Goal: Task Accomplishment & Management: Complete application form

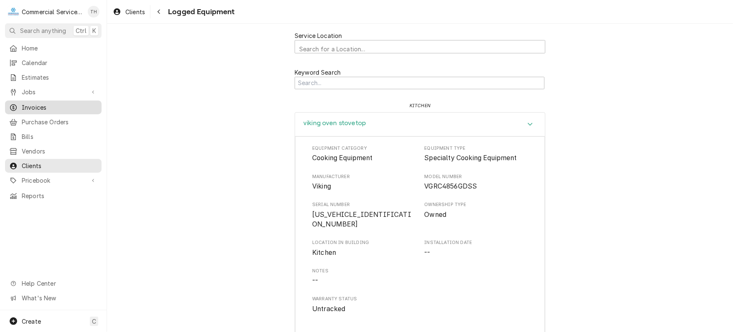
click at [50, 103] on span "Invoices" at bounding box center [60, 107] width 76 height 9
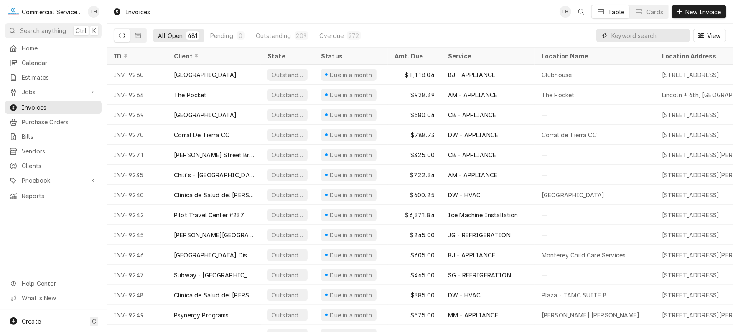
click at [627, 36] on input "Dynamic Content Wrapper" at bounding box center [648, 35] width 74 height 13
type input "8582"
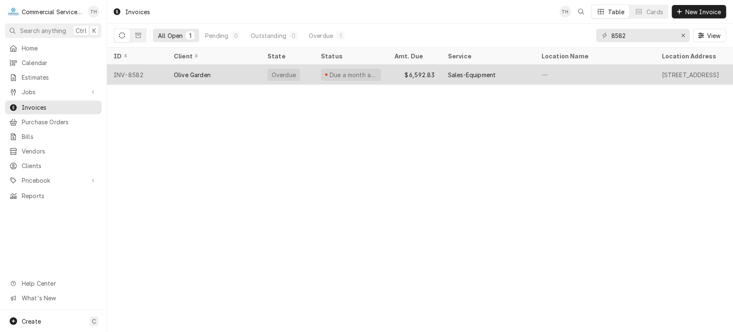
click at [454, 72] on div "Sales-Equipment" at bounding box center [472, 75] width 48 height 9
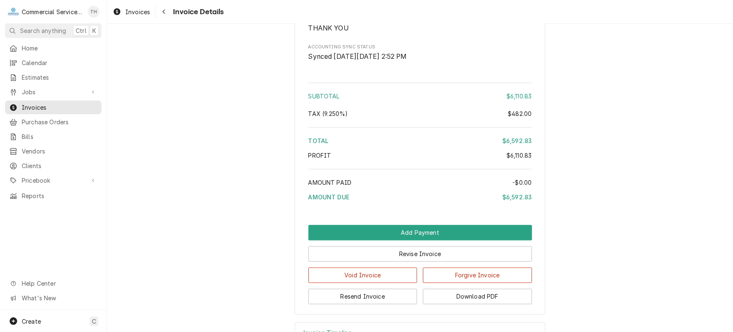
scroll to position [1025, 0]
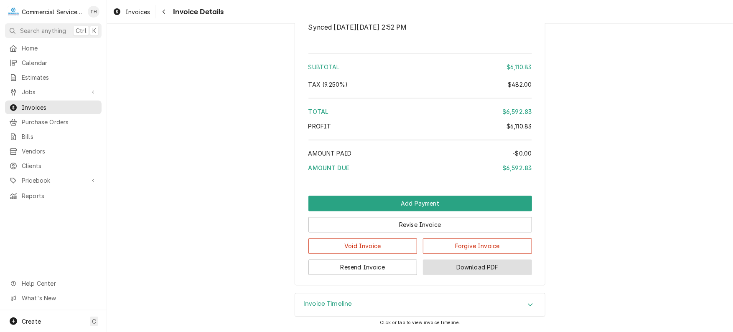
click at [469, 267] on button "Download PDF" at bounding box center [477, 267] width 109 height 15
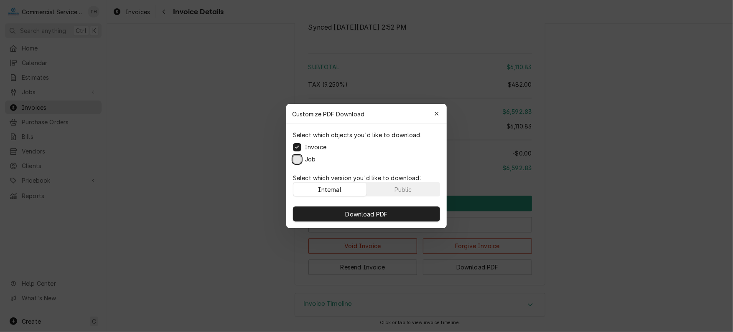
click at [293, 157] on button "Job" at bounding box center [297, 159] width 8 height 8
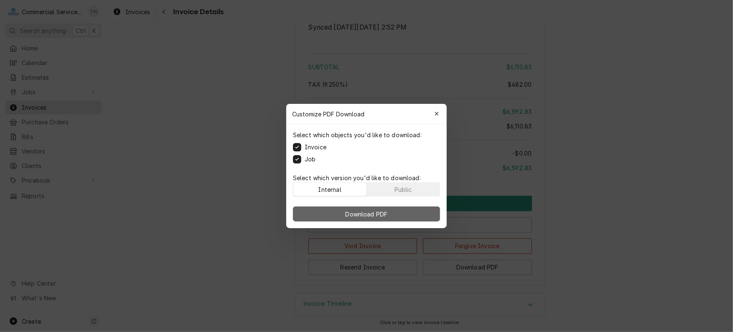
click at [368, 213] on span "Download PDF" at bounding box center [367, 214] width 46 height 9
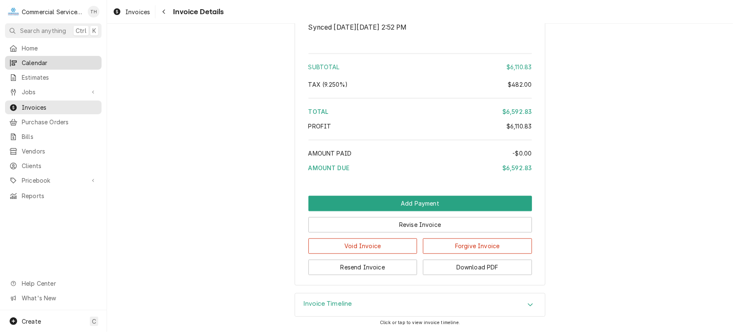
click at [63, 63] on span "Calendar" at bounding box center [60, 62] width 76 height 9
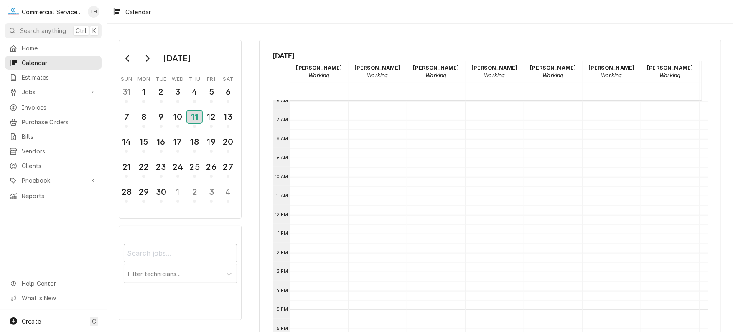
click at [197, 116] on div "11" at bounding box center [194, 117] width 15 height 13
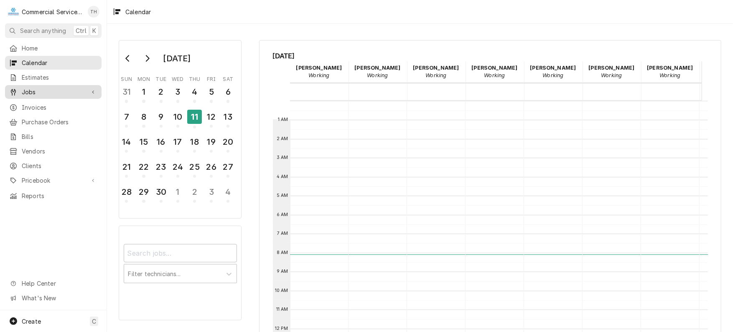
click at [56, 88] on span "Jobs" at bounding box center [53, 92] width 63 height 9
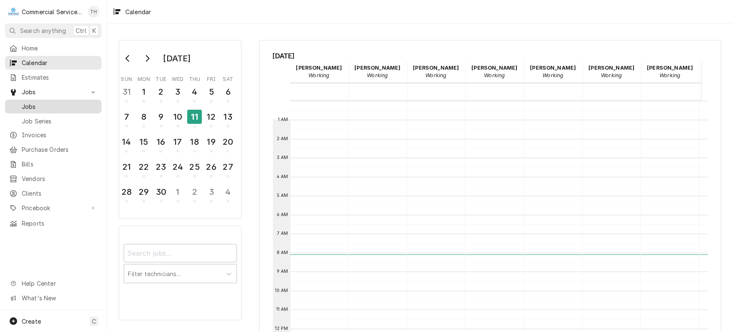
click at [55, 104] on span "Jobs" at bounding box center [60, 106] width 76 height 9
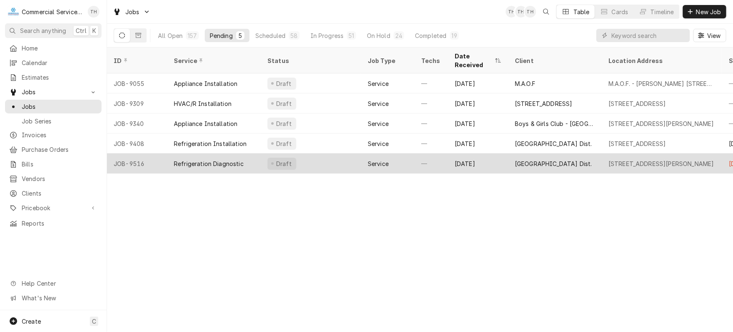
click at [536, 160] on div "[GEOGRAPHIC_DATA] Dist." at bounding box center [553, 164] width 77 height 9
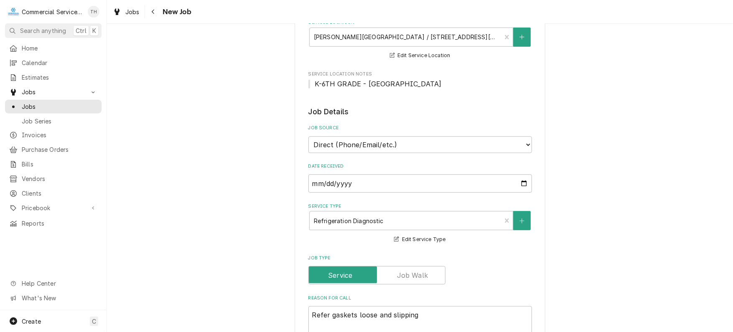
scroll to position [125, 0]
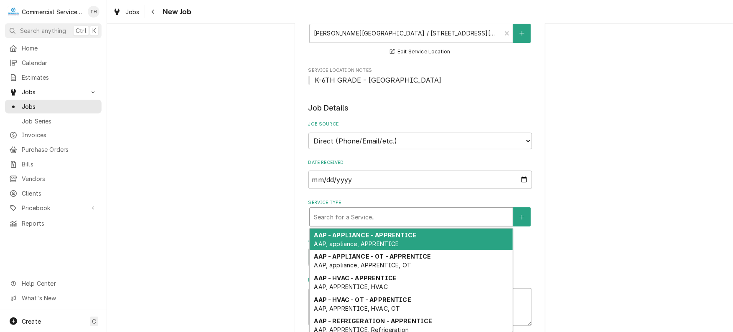
click at [396, 214] on div "Service Type" at bounding box center [411, 217] width 195 height 15
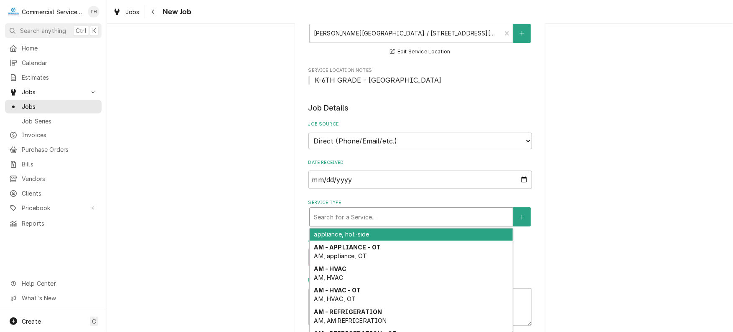
scroll to position [153, 0]
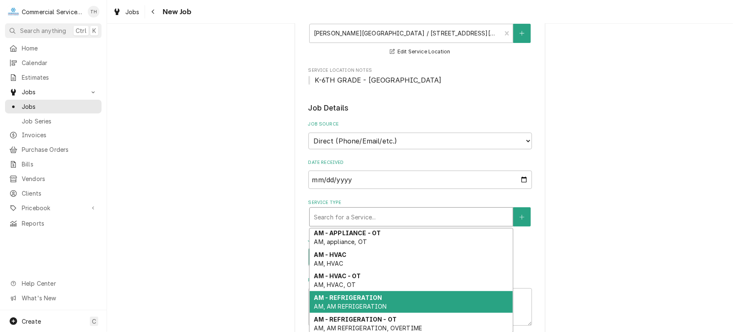
click at [391, 296] on div "AM - REFRIGERATION AM, AM REFRIGERATION" at bounding box center [411, 303] width 203 height 22
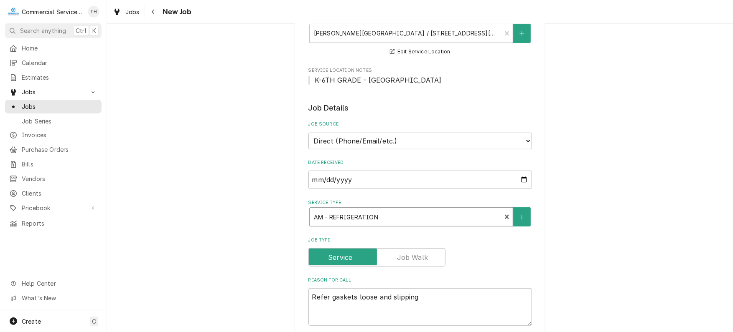
type textarea "x"
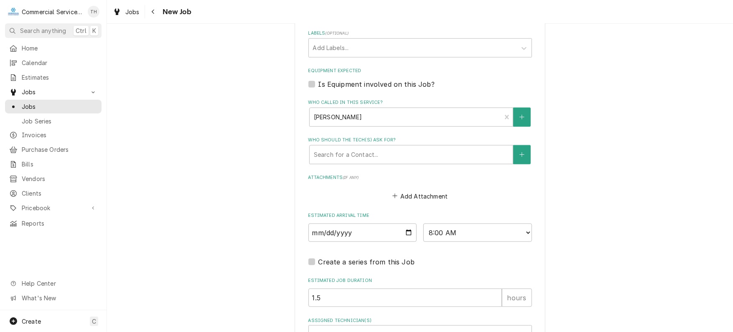
scroll to position [585, 0]
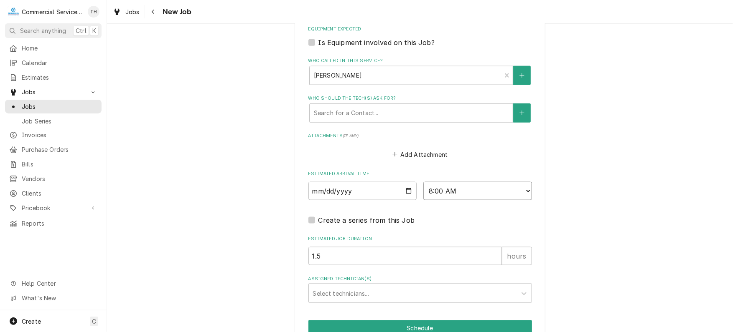
click at [525, 189] on select "AM / PM 6:00 AM 6:15 AM 6:30 AM 6:45 AM 7:00 AM 7:15 AM 7:30 AM 7:45 AM 8:00 AM…" at bounding box center [477, 191] width 109 height 18
select select "09:30:00"
click at [423, 182] on select "AM / PM 6:00 AM 6:15 AM 6:30 AM 6:45 AM 7:00 AM 7:15 AM 7:30 AM 7:45 AM 8:00 AM…" at bounding box center [477, 191] width 109 height 18
drag, startPoint x: 337, startPoint y: 251, endPoint x: 287, endPoint y: 249, distance: 50.2
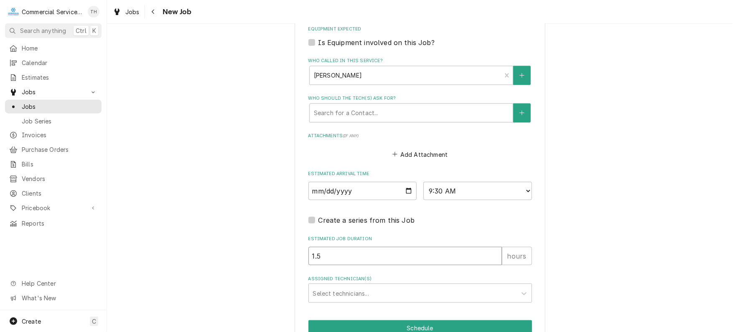
type textarea "x"
type input "1"
type textarea "x"
type input "1"
click at [355, 292] on div "Assigned Technician(s)" at bounding box center [412, 293] width 199 height 15
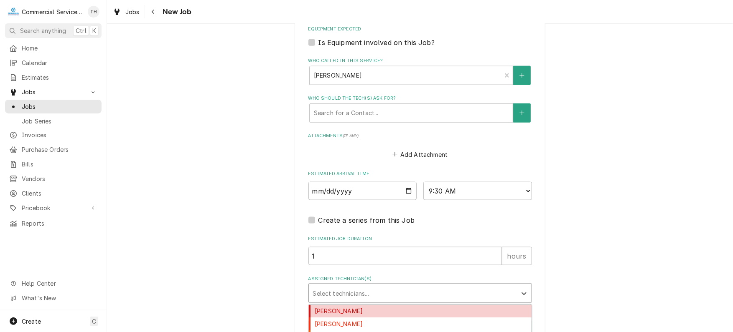
click at [353, 307] on div "[PERSON_NAME]" at bounding box center [420, 311] width 223 height 13
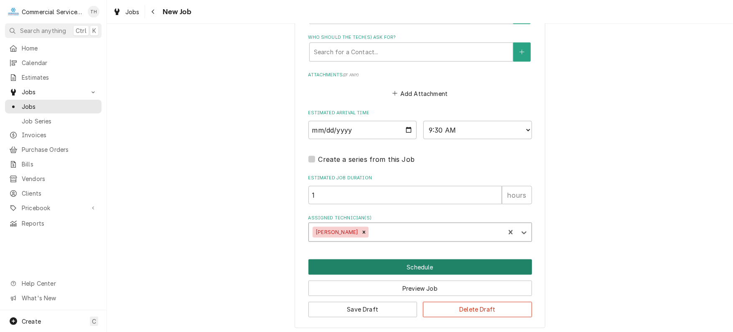
click at [432, 260] on button "Schedule" at bounding box center [419, 267] width 223 height 15
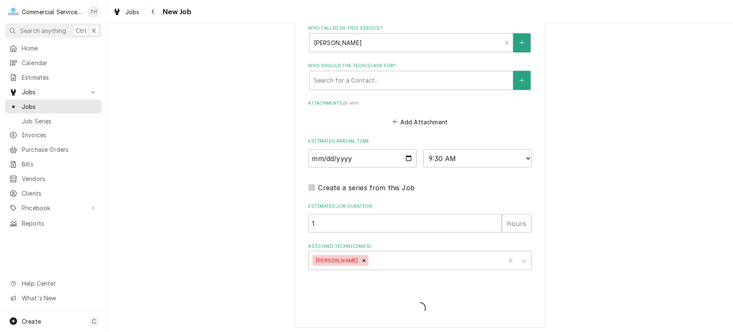
type textarea "x"
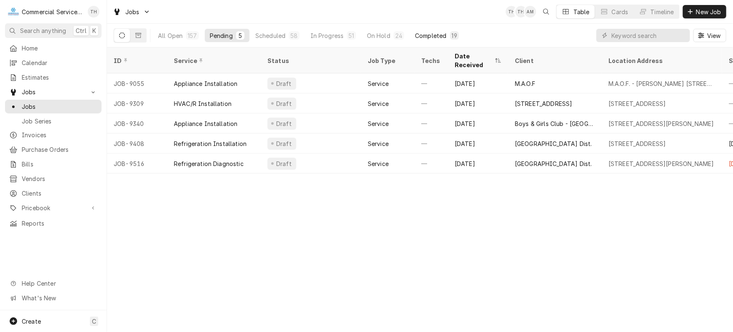
click at [424, 35] on div "Completed" at bounding box center [430, 35] width 31 height 9
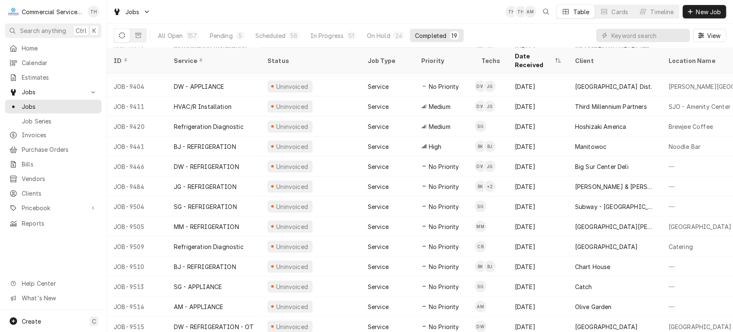
scroll to position [118, 0]
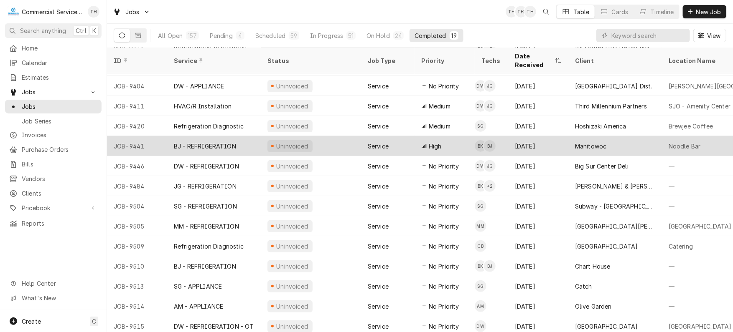
scroll to position [118, 0]
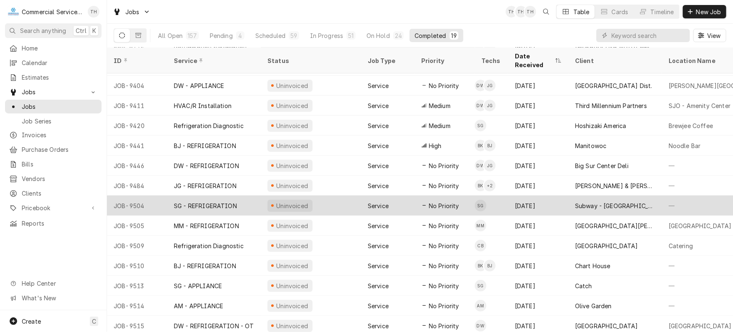
click at [589, 202] on div "Subway - [GEOGRAPHIC_DATA]" at bounding box center [615, 206] width 80 height 9
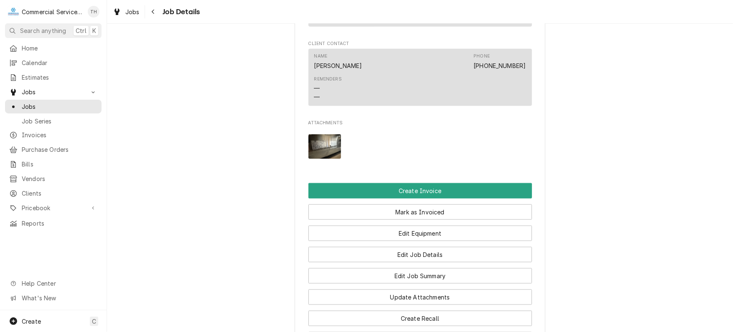
scroll to position [501, 0]
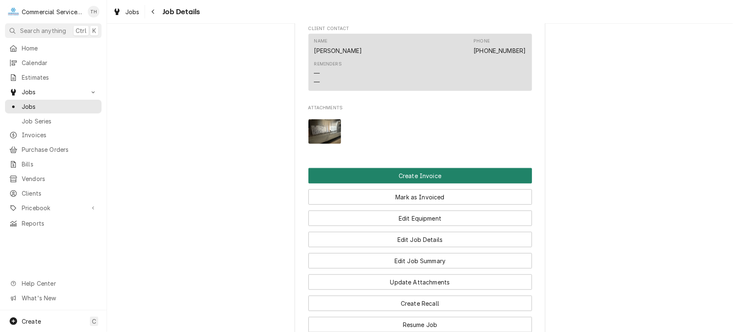
click at [378, 182] on button "Create Invoice" at bounding box center [419, 175] width 223 height 15
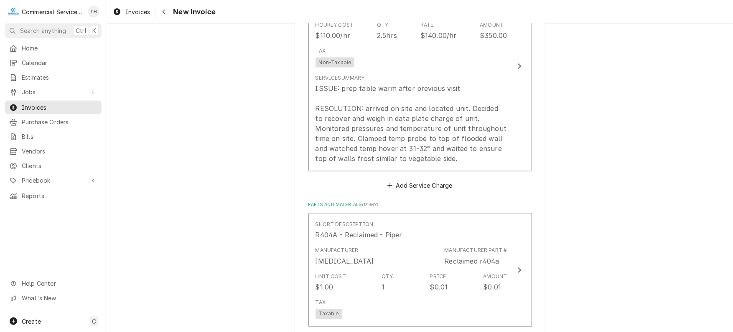
scroll to position [877, 0]
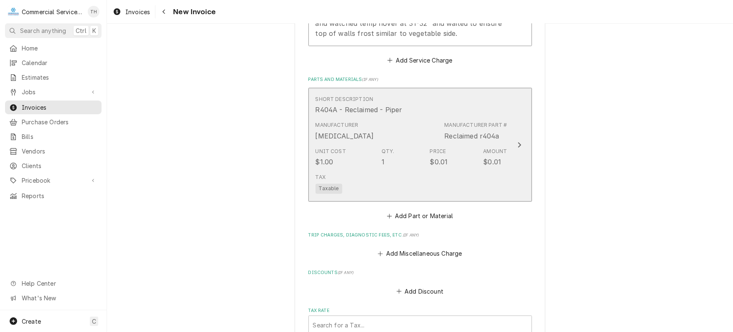
click at [390, 173] on div "Tax Taxable" at bounding box center [411, 184] width 192 height 27
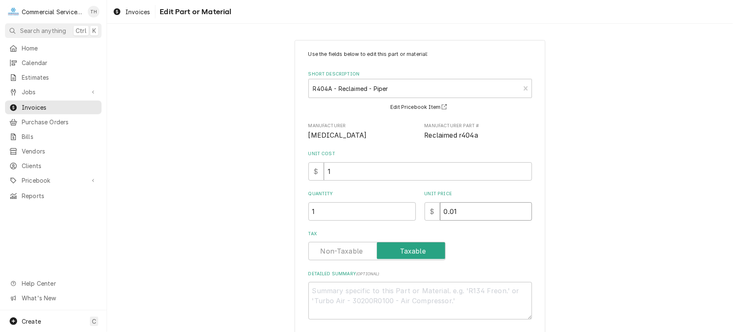
drag, startPoint x: 438, startPoint y: 211, endPoint x: 462, endPoint y: 215, distance: 24.1
click at [462, 215] on input "0.01" at bounding box center [486, 212] width 92 height 18
type textarea "x"
type input "0"
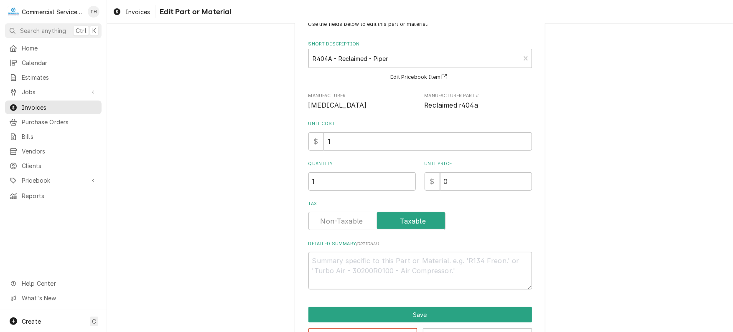
scroll to position [58, 0]
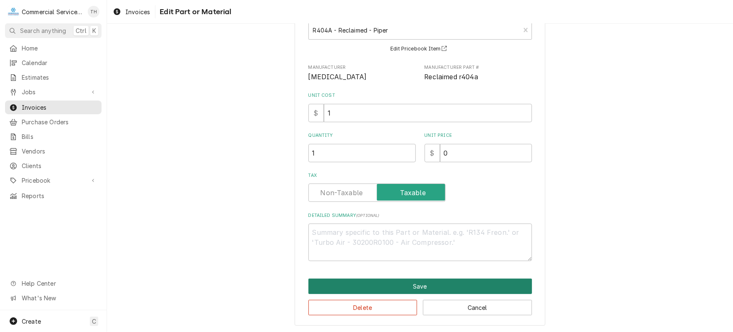
click at [431, 282] on button "Save" at bounding box center [419, 286] width 223 height 15
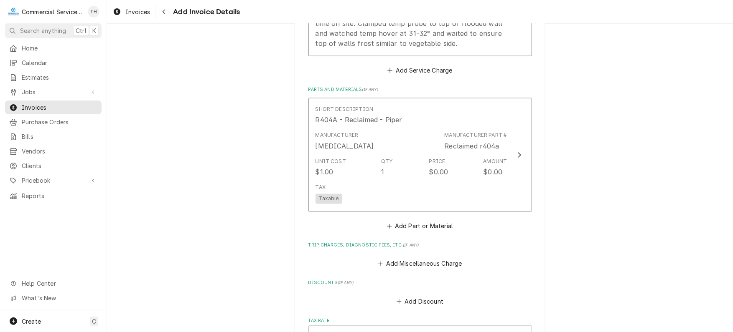
scroll to position [867, 0]
click at [429, 263] on button "Add Miscellaneous Charge" at bounding box center [419, 265] width 87 height 12
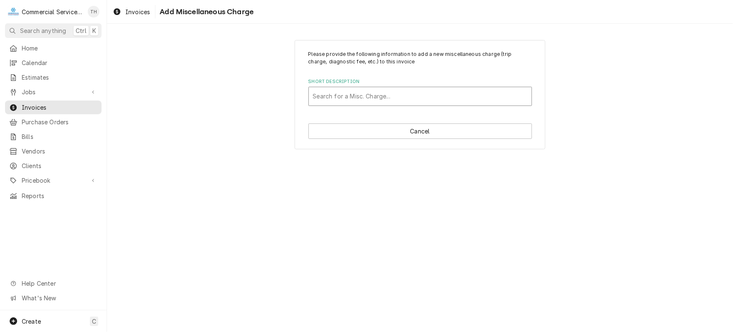
click at [384, 93] on div "Short Description" at bounding box center [420, 96] width 214 height 15
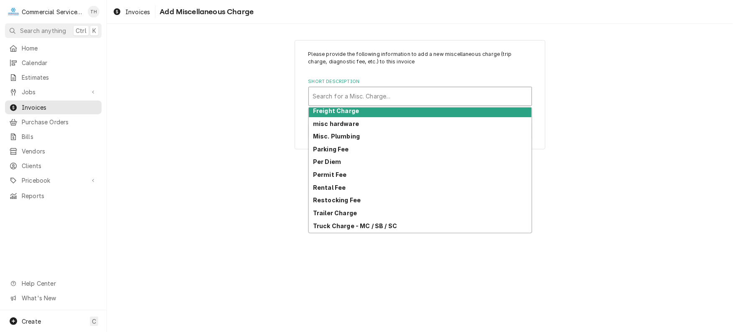
scroll to position [66, 0]
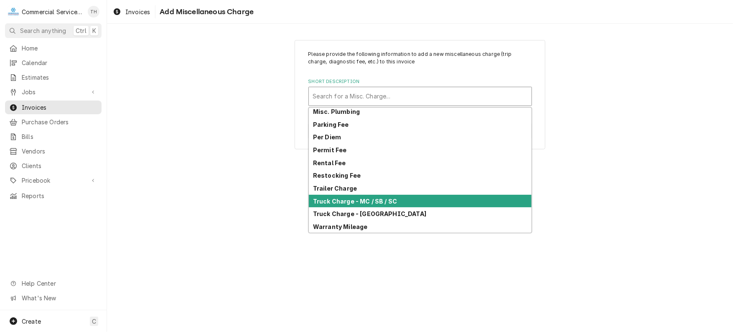
click at [398, 202] on div "Truck Charge - MC / SB / SC" at bounding box center [420, 201] width 223 height 13
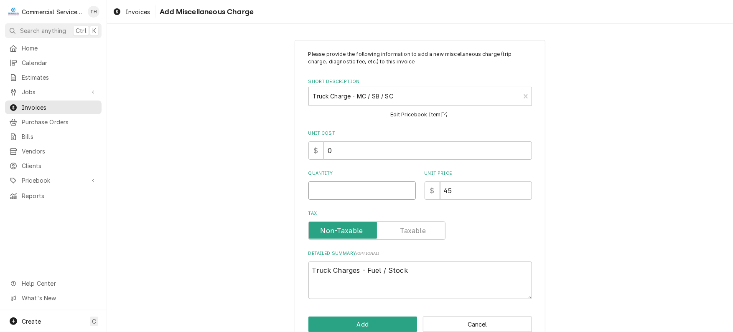
type textarea "x"
type input "0.5"
click at [404, 188] on input "0.5" at bounding box center [361, 191] width 107 height 18
type textarea "x"
type input "1"
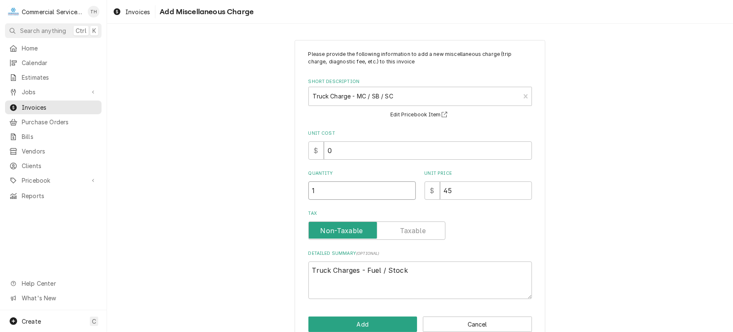
click at [404, 188] on input "1" at bounding box center [361, 191] width 107 height 18
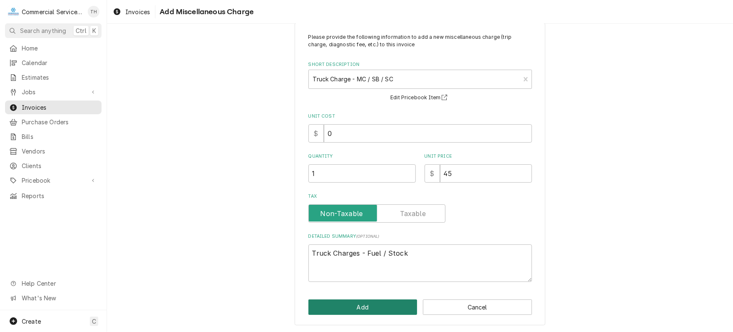
click at [370, 305] on button "Add" at bounding box center [362, 307] width 109 height 15
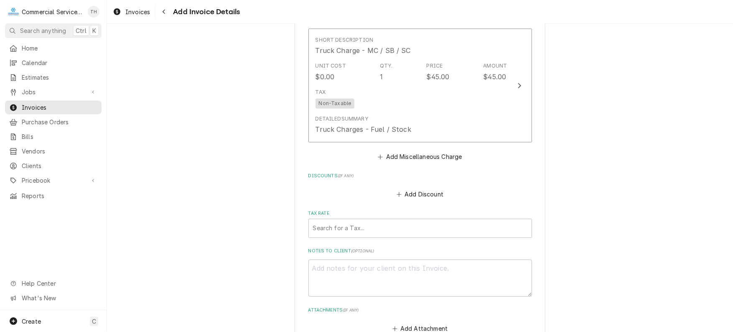
scroll to position [1107, 0]
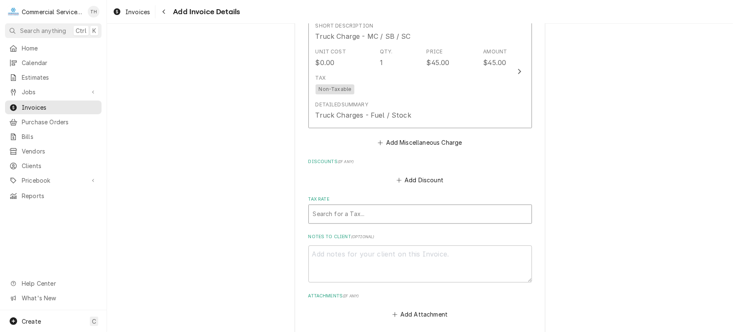
click at [391, 218] on div "Tax Rate" at bounding box center [420, 214] width 214 height 15
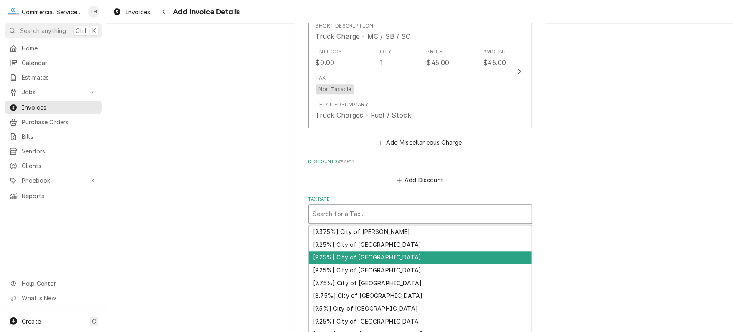
click at [386, 252] on div "[9.25%] City of Carmel" at bounding box center [420, 257] width 223 height 13
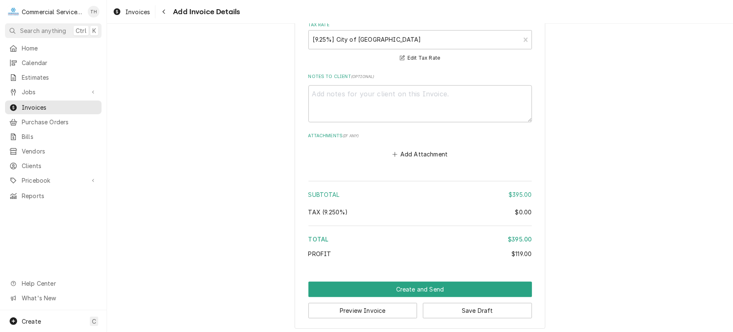
scroll to position [1282, 0]
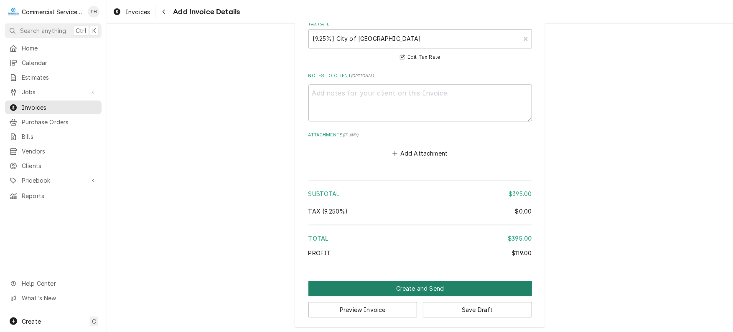
click at [388, 282] on button "Create and Send" at bounding box center [419, 288] width 223 height 15
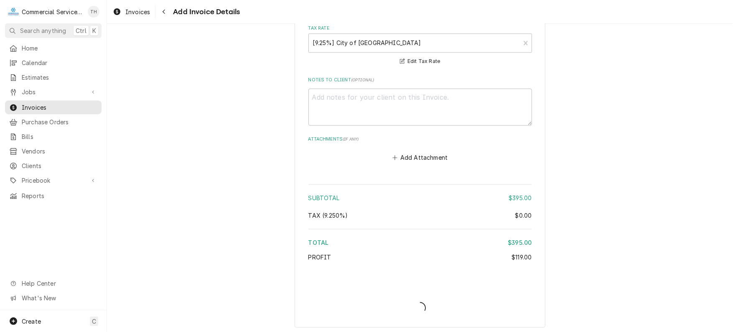
type textarea "x"
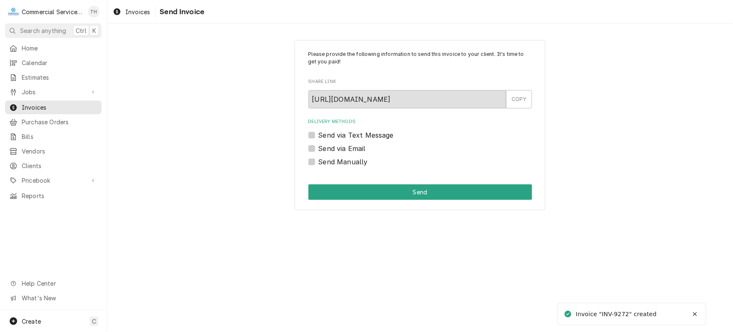
click at [318, 147] on label "Send via Email" at bounding box center [341, 149] width 47 height 10
click at [318, 147] on input "Send via Email" at bounding box center [429, 153] width 223 height 18
checkbox input "true"
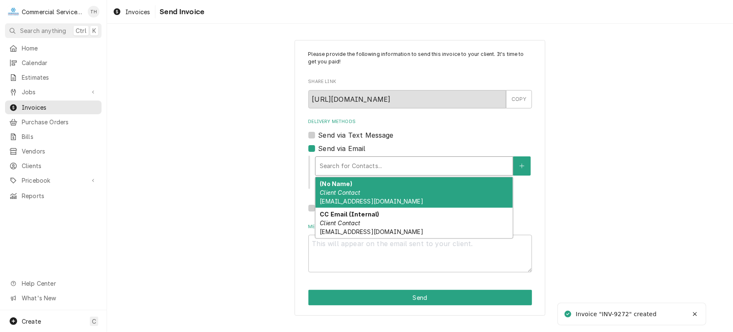
click at [370, 167] on div "Delivery Methods" at bounding box center [414, 166] width 189 height 15
click at [374, 192] on div "(No Name) Client Contact johndpieper@sbcglobal.net" at bounding box center [413, 193] width 197 height 30
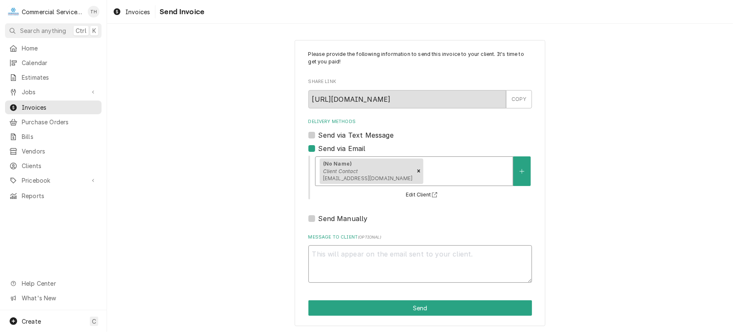
click at [362, 267] on textarea "Message to Client ( optional )" at bounding box center [419, 265] width 223 height 38
type textarea "x"
type textarea "P"
type textarea "x"
type textarea "Pl"
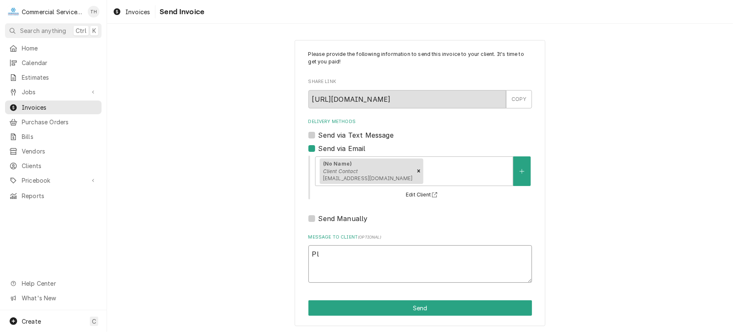
type textarea "x"
type textarea "Ple"
type textarea "x"
type textarea "Plea"
type textarea "x"
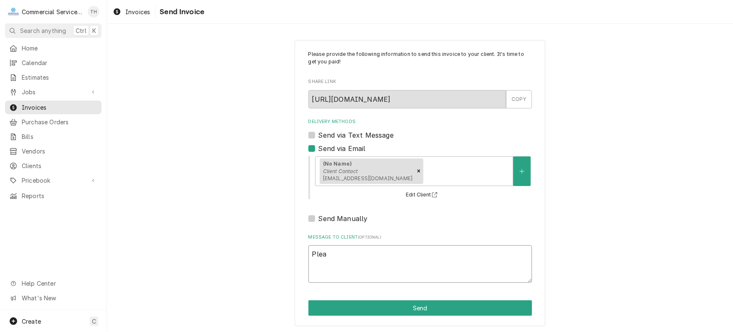
type textarea "Pleas"
type textarea "x"
type textarea "Please"
type textarea "x"
type textarea "Please"
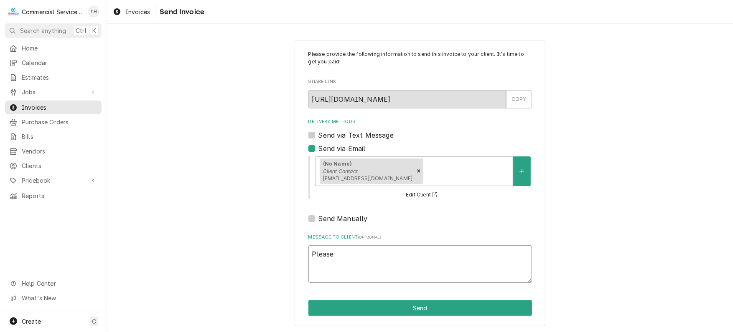
type textarea "x"
type textarea "Please s"
type textarea "x"
type textarea "Please se"
type textarea "x"
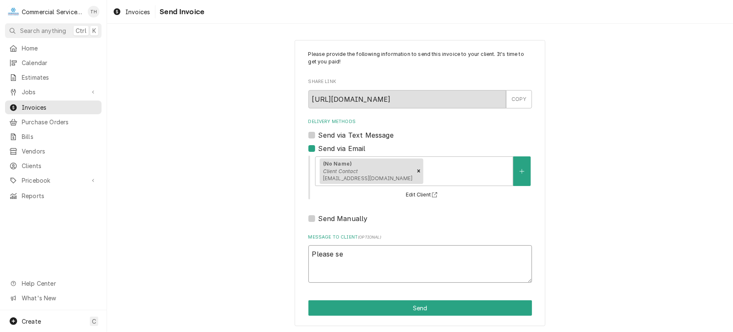
type textarea "Please see"
type textarea "x"
type textarea "Please see"
type textarea "x"
type textarea "Please see t"
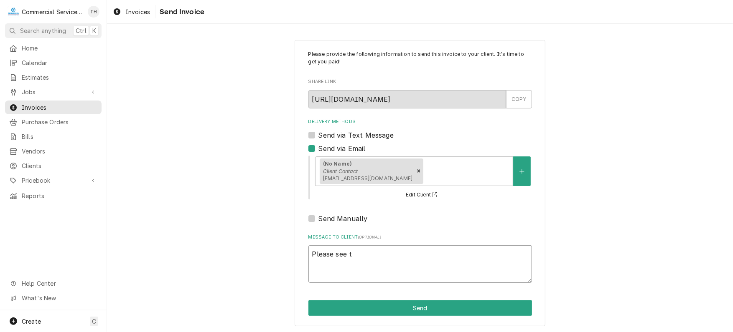
type textarea "x"
type textarea "Please see th"
type textarea "x"
type textarea "Please see the"
type textarea "x"
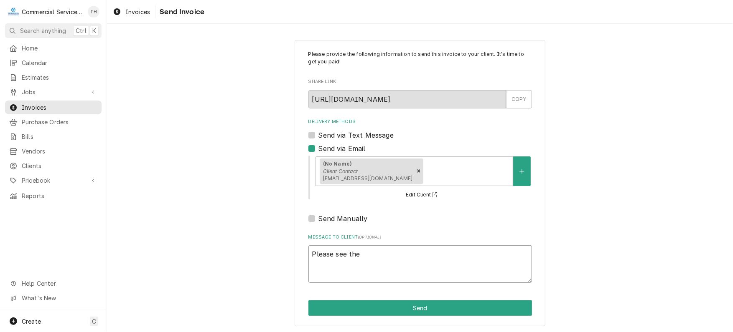
type textarea "Please see the"
type textarea "x"
type textarea "Please see the a"
type textarea "x"
type textarea "Please see the at"
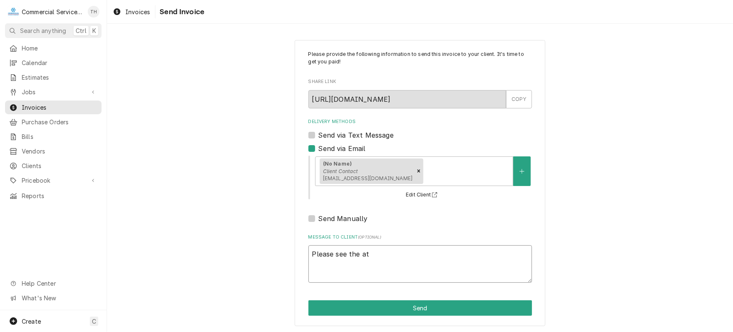
type textarea "x"
type textarea "Please see the att"
type textarea "x"
type textarea "Please see the atta"
type textarea "x"
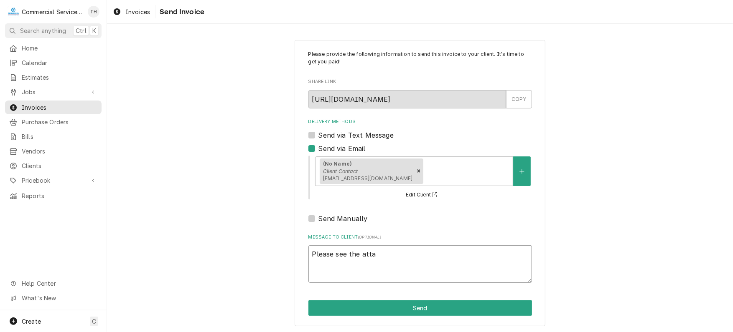
type textarea "Please see the attac"
type textarea "x"
type textarea "Please see the attach"
type textarea "x"
type textarea "Please see the attache"
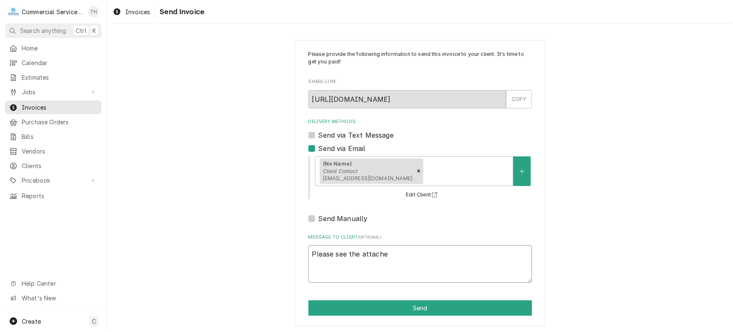
type textarea "x"
type textarea "Please see the attached"
type textarea "x"
type textarea "Please see the attached"
type textarea "x"
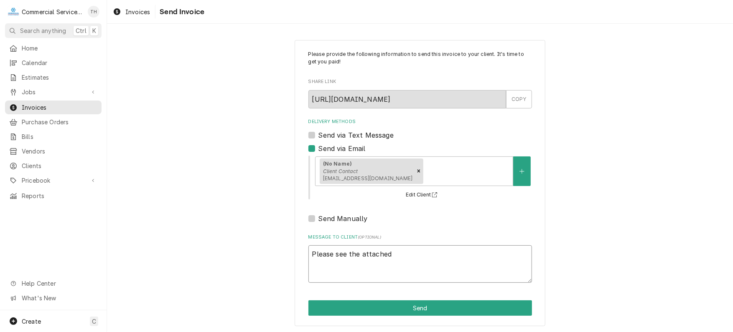
type textarea "Please see the attached i"
type textarea "x"
type textarea "Please see the attached in"
type textarea "x"
type textarea "Please see the attached inv"
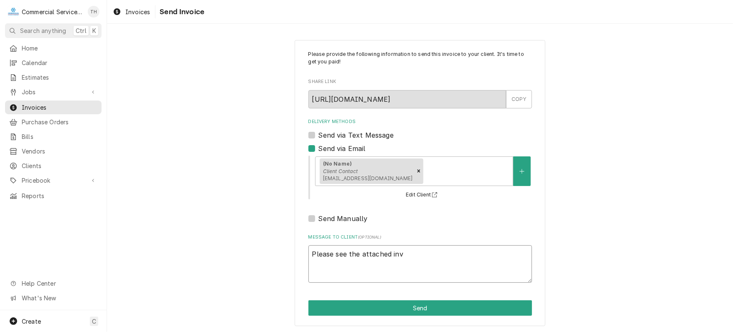
type textarea "x"
type textarea "Please see the attached invoi"
type textarea "x"
type textarea "Please see the attached invoic"
type textarea "x"
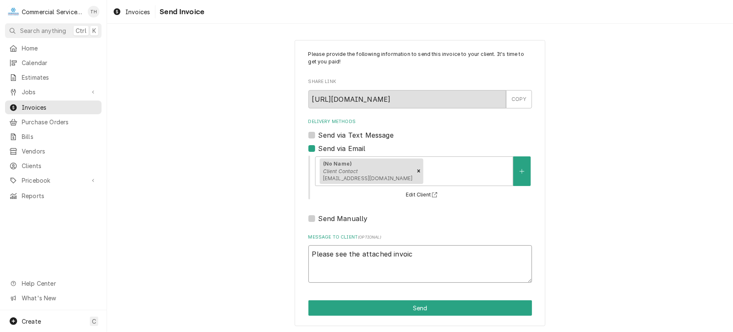
type textarea "Please see the attached invoice"
type textarea "x"
type textarea "Please see the attached invoice"
type textarea "x"
type textarea "Please see the attached invoice f"
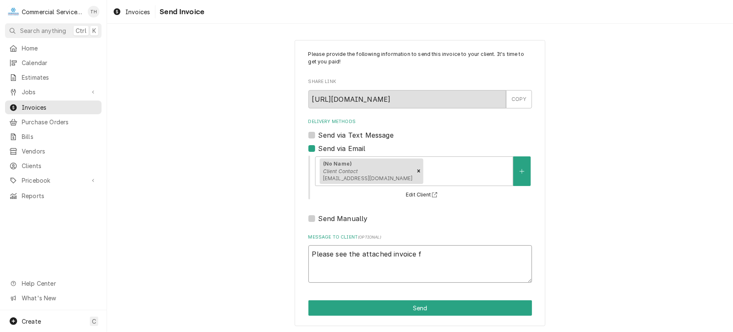
type textarea "x"
type textarea "Please see the attached invoice fo"
type textarea "x"
type textarea "Please see the attached invoice for"
type textarea "x"
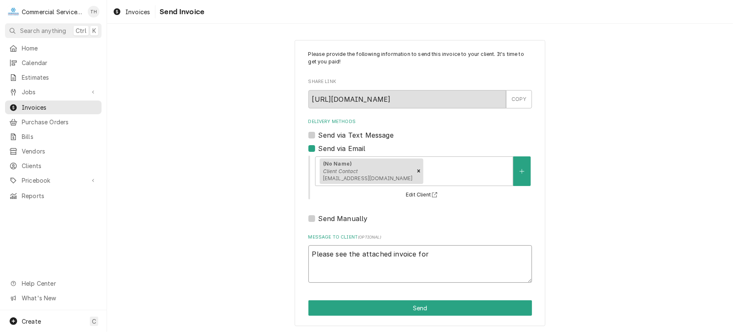
type textarea "Please see the attached invoice for"
type textarea "x"
type textarea "Please see the attached invoice for p"
type textarea "x"
type textarea "Please see the attached invoice for pa"
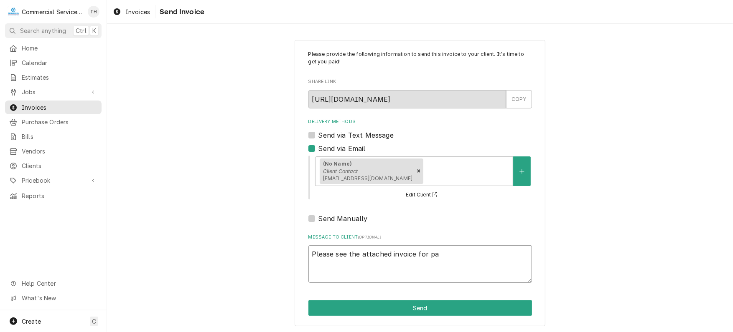
type textarea "x"
type textarea "Please see the attached invoice for pay"
type textarea "x"
type textarea "Please see the attached invoice for paym"
type textarea "x"
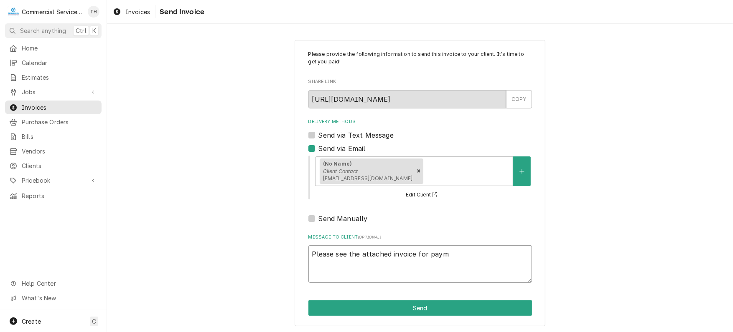
type textarea "Please see the attached invoice for payme"
type textarea "x"
type textarea "Please see the attached invoice for paymen"
type textarea "x"
type textarea "Please see the attached invoice for payment"
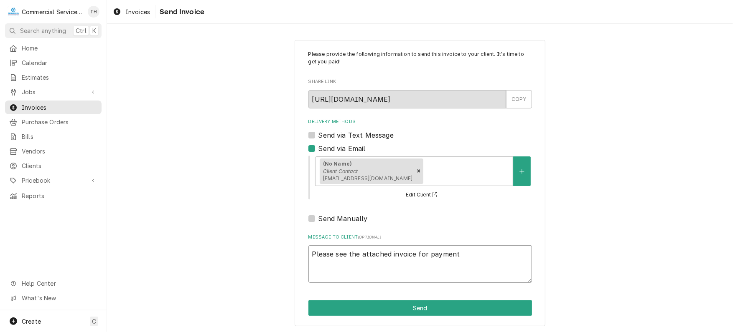
type textarea "x"
type textarea "Please see the attached invoice for payment p"
type textarea "x"
type textarea "Please see the attached invoice for payment pr"
type textarea "x"
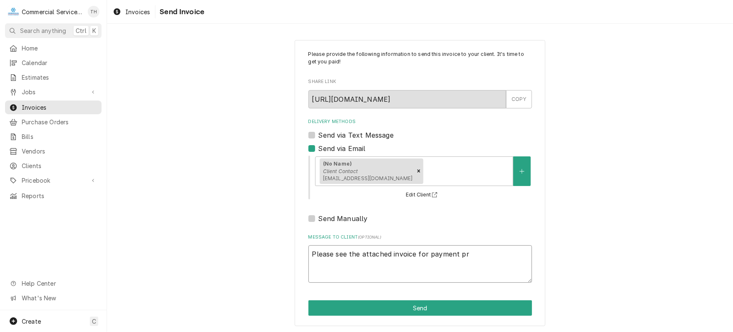
type textarea "Please see the attached invoice for payment pro"
type textarea "x"
type textarea "Please see the attached invoice for payment proc"
type textarea "x"
type textarea "Please see the attached invoice for payment proce"
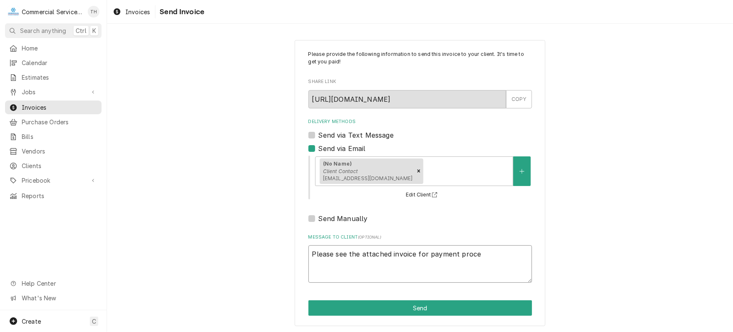
type textarea "x"
type textarea "Please see the attached invoice for payment proces"
type textarea "x"
type textarea "Please see the attached invoice for payment processi"
type textarea "x"
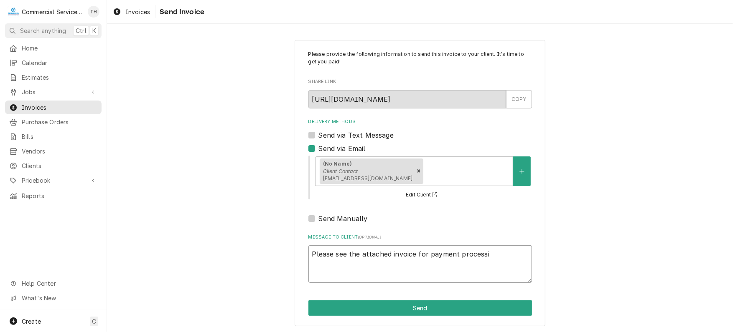
type textarea "Please see the attached invoice for payment processin"
type textarea "x"
type textarea "Please see the attached invoice for payment processing"
type textarea "x"
type textarea "Please see the attached invoice for payment processing"
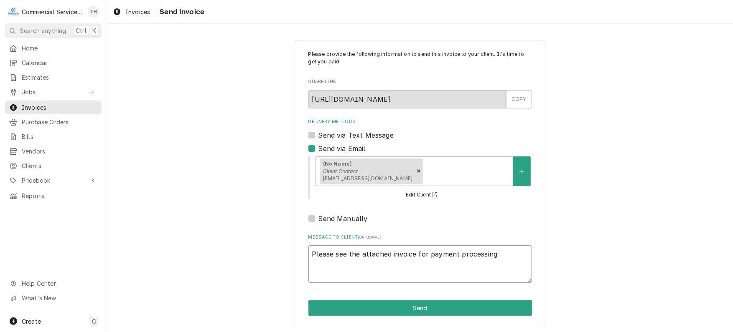
type textarea "x"
type textarea "Please see the attached invoice for payment processing T"
type textarea "x"
type textarea "Please see the attached invoice for payment processing Th"
type textarea "x"
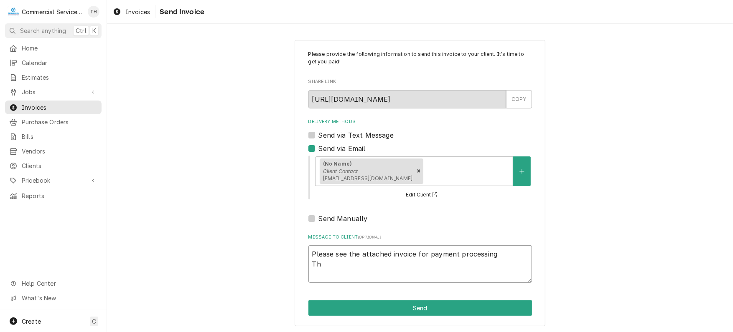
type textarea "Please see the attached invoice for payment processing Tha"
type textarea "x"
type textarea "Please see the attached invoice for payment processing Than"
type textarea "x"
type textarea "Please see the attached invoice for payment processing Thank"
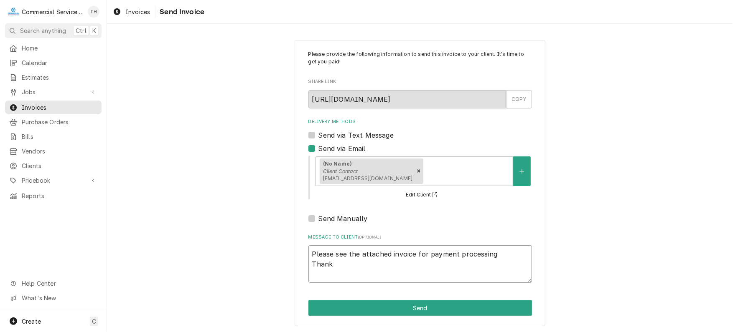
type textarea "x"
type textarea "Please see the attached invoice for payment processing Thank"
type textarea "x"
type textarea "Please see the attached invoice for payment processing Thank y"
type textarea "x"
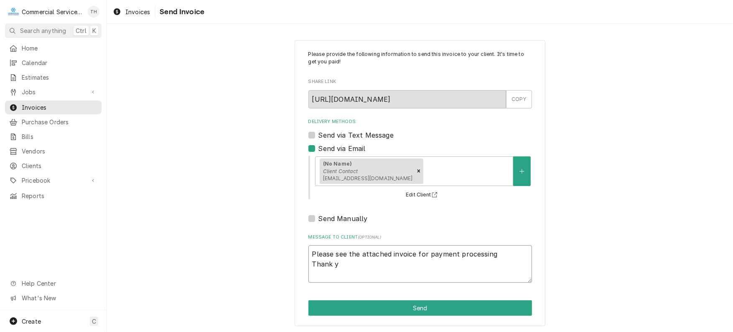
type textarea "Please see the attached invoice for payment processing Thank yo"
type textarea "x"
type textarea "Please see the attached invoice for payment processing Thank you"
click at [390, 305] on button "Send" at bounding box center [419, 308] width 223 height 15
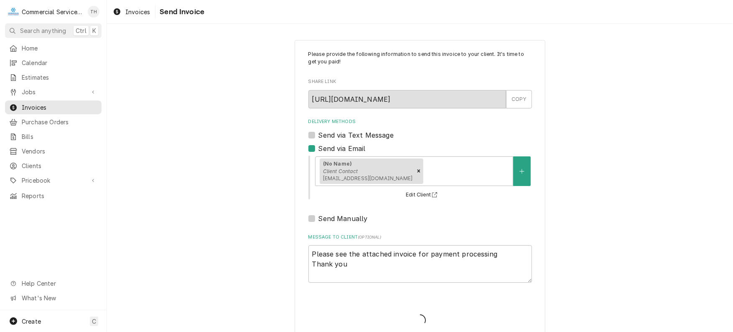
type textarea "x"
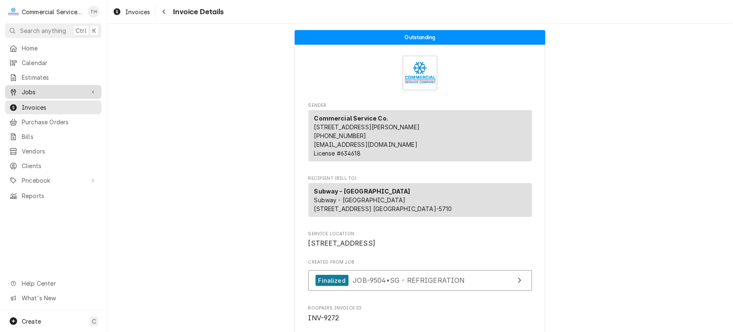
click at [29, 88] on span "Jobs" at bounding box center [53, 92] width 63 height 9
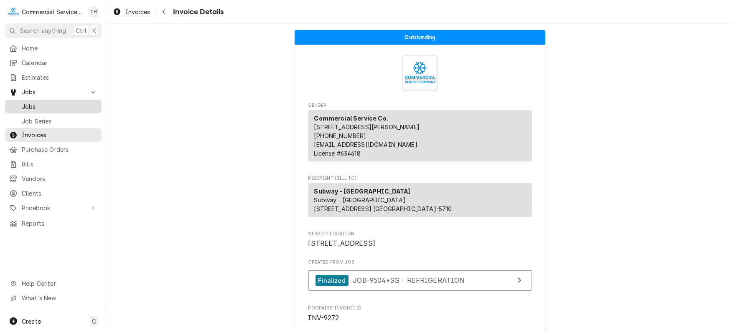
click at [34, 103] on span "Jobs" at bounding box center [60, 106] width 76 height 9
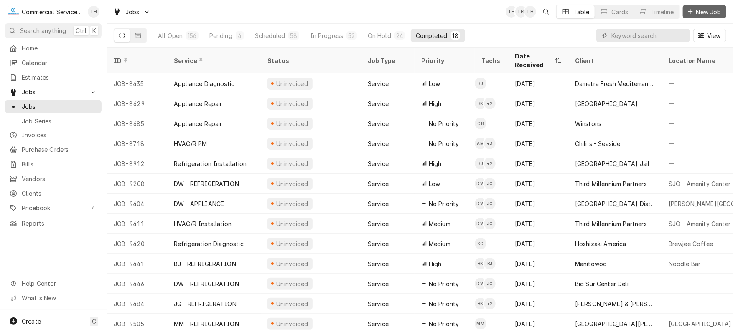
click at [702, 13] on span "New Job" at bounding box center [708, 12] width 28 height 9
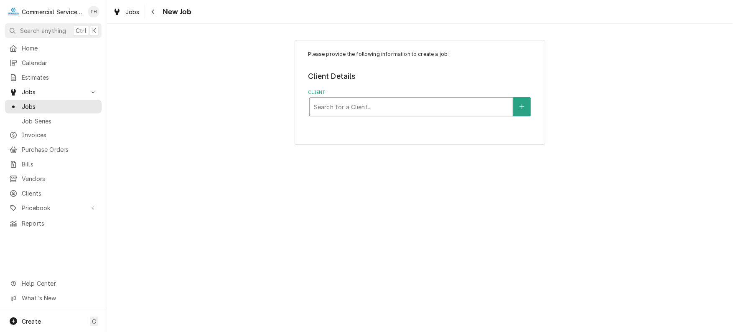
drag, startPoint x: 388, startPoint y: 107, endPoint x: 382, endPoint y: 101, distance: 8.6
click at [388, 107] on div "Client" at bounding box center [411, 106] width 195 height 15
type input "psyner"
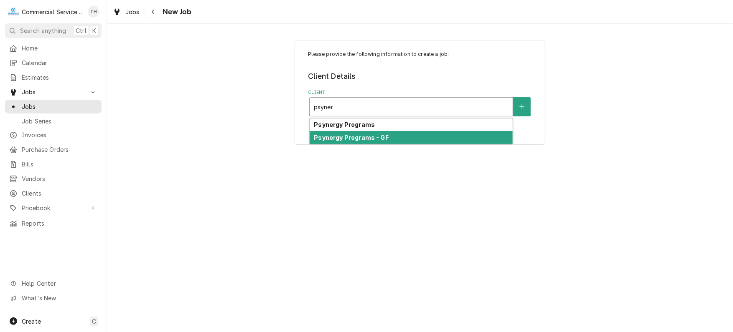
click at [374, 134] on strong "Psynergy Programs - GF" at bounding box center [351, 137] width 75 height 7
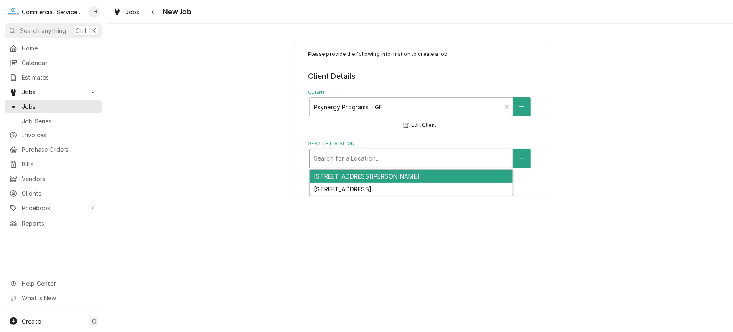
click at [362, 157] on div "Service Location" at bounding box center [411, 158] width 195 height 15
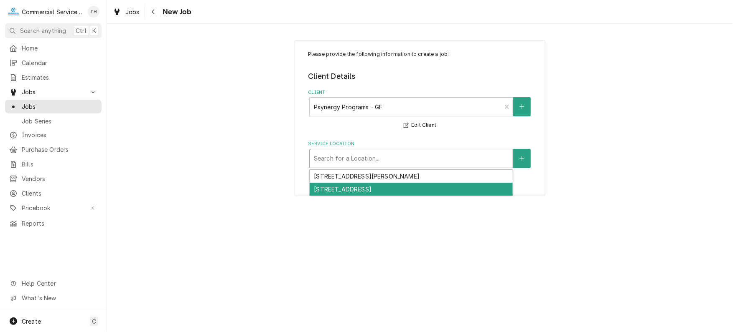
click at [371, 189] on div "[STREET_ADDRESS]" at bounding box center [411, 189] width 203 height 13
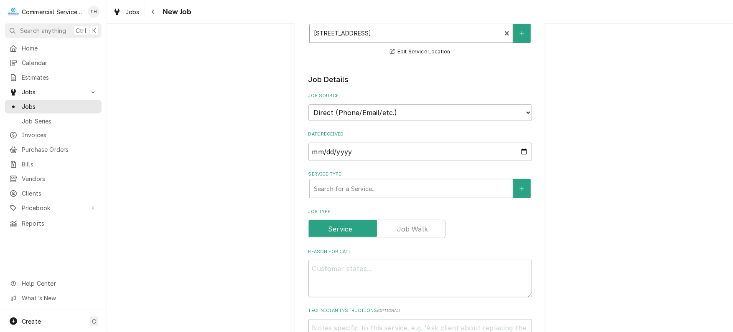
scroll to position [167, 0]
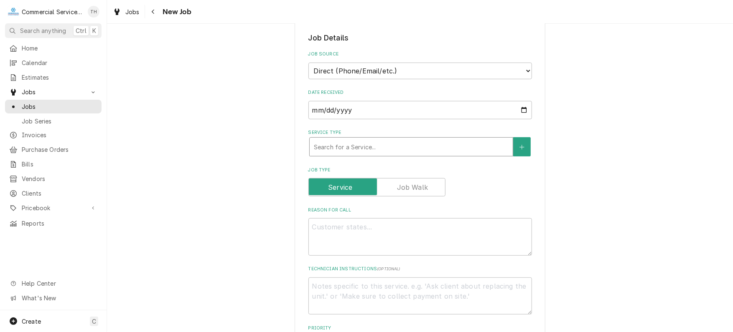
click at [373, 150] on div "Service Type" at bounding box center [411, 147] width 195 height 15
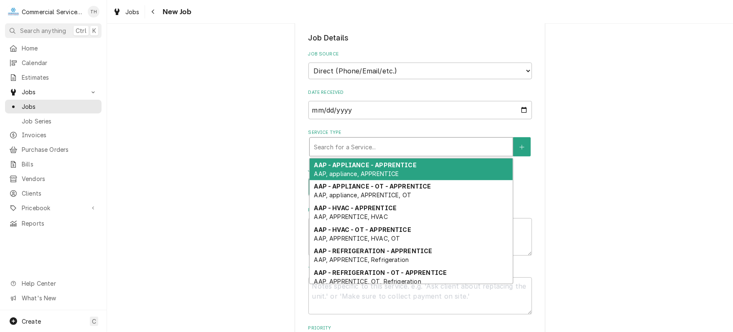
type textarea "x"
type input "b"
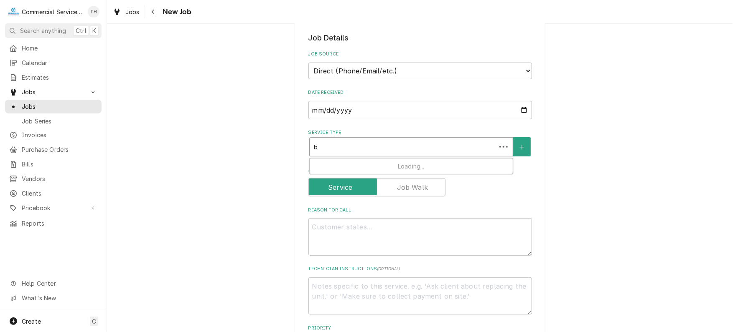
type textarea "x"
type input "bj"
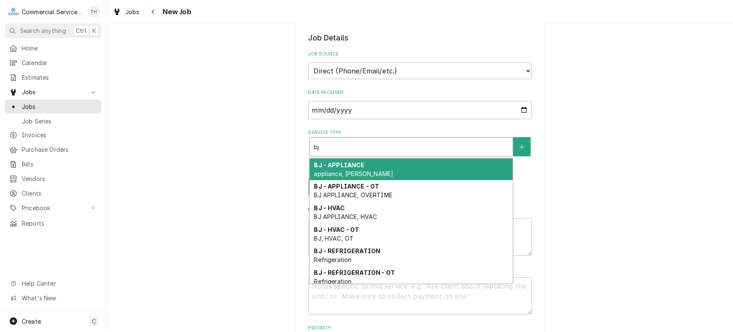
click at [373, 163] on div "BJ - APPLIANCE appliance, BJ APPLIANCE" at bounding box center [411, 170] width 203 height 22
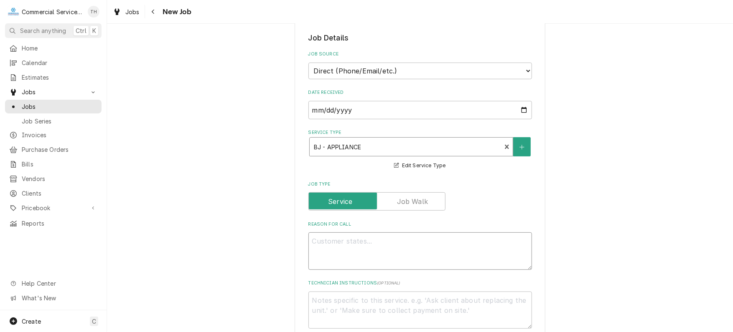
click at [344, 245] on textarea "Reason For Call" at bounding box center [419, 252] width 223 height 38
type textarea "x"
type textarea "L"
type textarea "x"
type textarea "La"
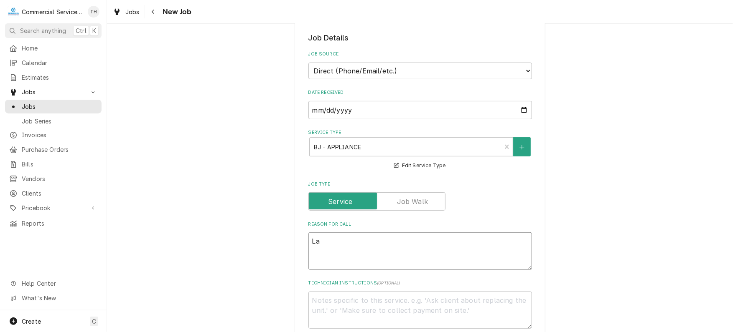
type textarea "x"
type textarea "Las"
type textarea "x"
type textarea "Last"
type textarea "x"
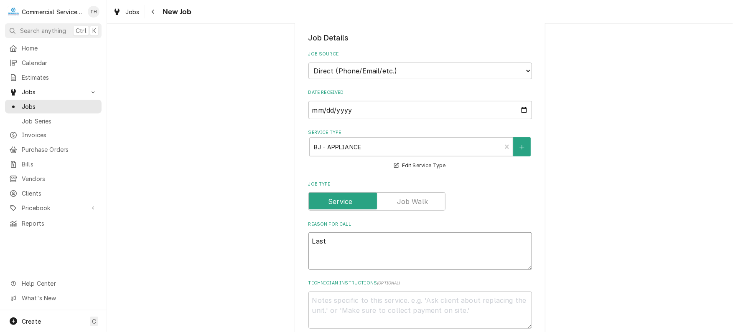
type textarea "Last"
type textarea "x"
type textarea "Last n"
type textarea "x"
type textarea "Last ni"
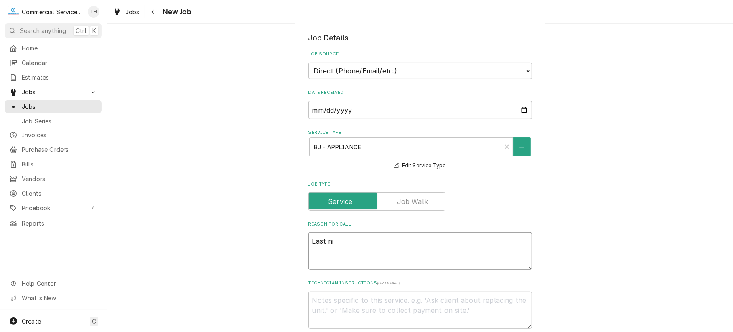
type textarea "x"
type textarea "Last nig"
type textarea "x"
type textarea "Last nigh"
type textarea "x"
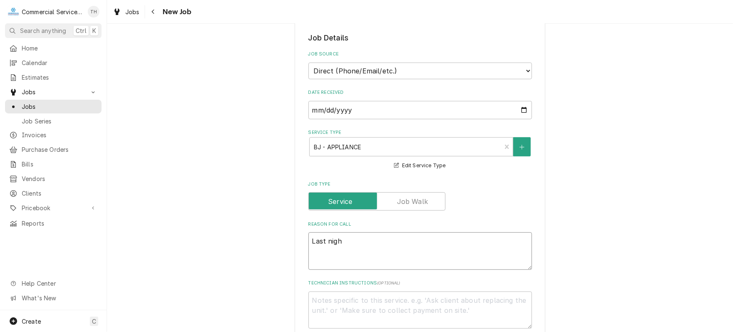
type textarea "Last night"
type textarea "x"
type textarea "Last night"
type textarea "x"
type textarea "Last night a"
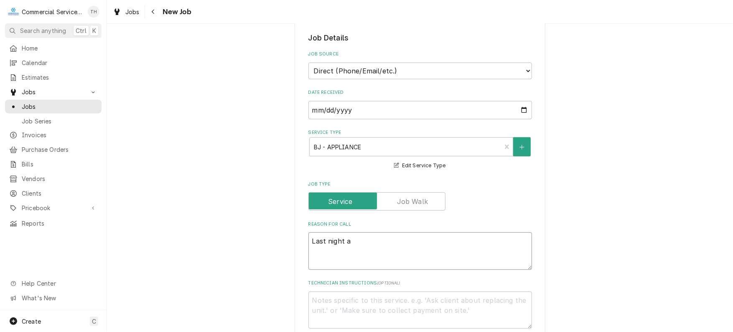
type textarea "x"
type textarea "Last night af"
type textarea "x"
type textarea "Last night aft"
type textarea "x"
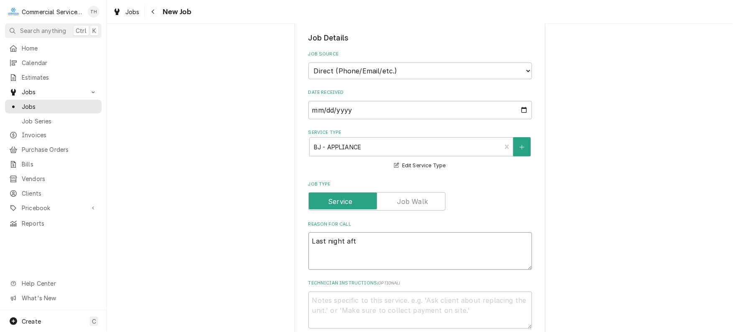
type textarea "Last night afte"
type textarea "x"
type textarea "Last night after"
type textarea "x"
type textarea "Last night after"
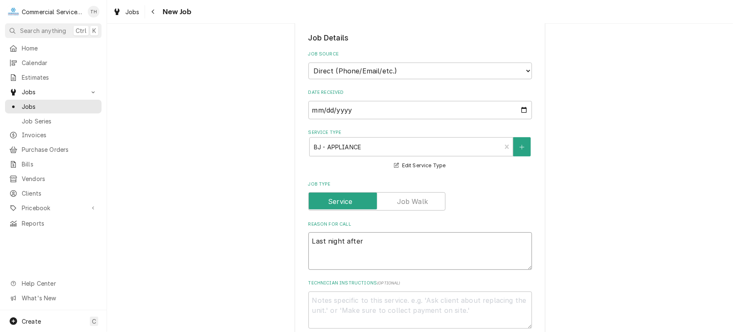
type textarea "x"
type textarea "Last night after u"
type textarea "x"
type textarea "Last night after us"
type textarea "x"
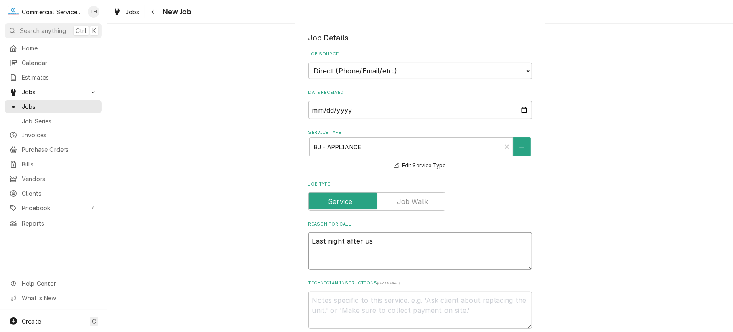
type textarea "Last night after use"
type textarea "x"
type textarea "Last night after use"
type textarea "x"
type textarea "Last night after use o"
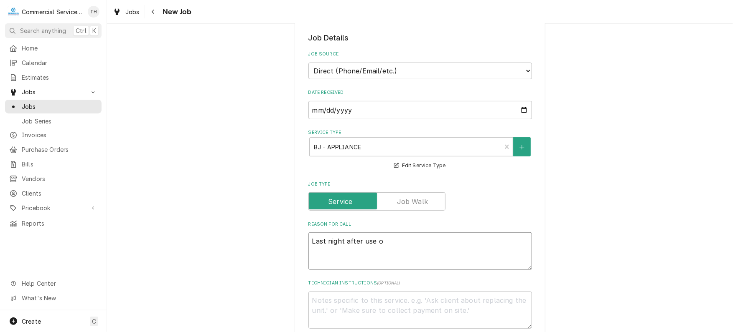
type textarea "x"
type textarea "Last night after use of"
type textarea "x"
type textarea "Last night after use of"
type textarea "x"
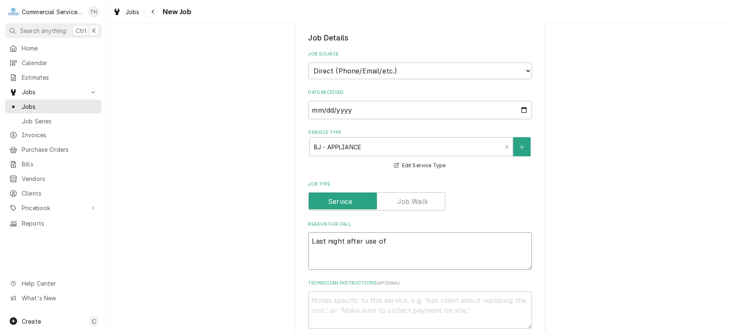
type textarea "Last night after use of o"
type textarea "x"
type textarea "Last night after use of ov"
type textarea "x"
type textarea "Last night after use of ove"
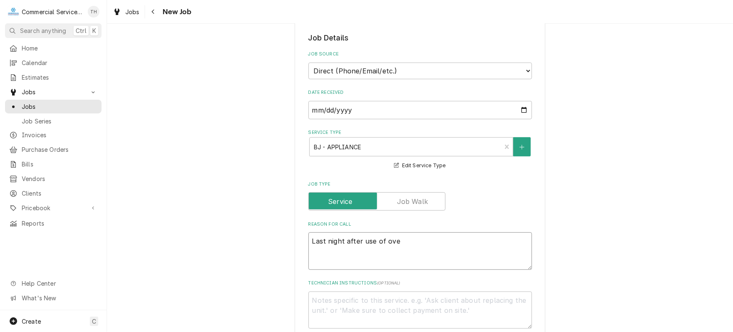
type textarea "x"
type textarea "Last night after use of oven"
type textarea "x"
type textarea "Last night after use of oven"
type textarea "x"
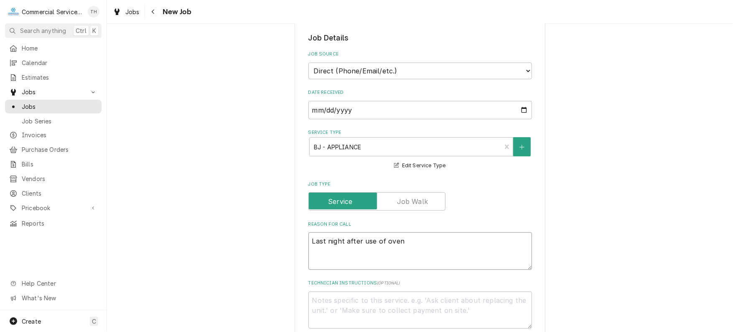
type textarea "Last night after use of oven t"
type textarea "x"
type textarea "Last night after use of oven th"
type textarea "x"
type textarea "Last night after use of oven the"
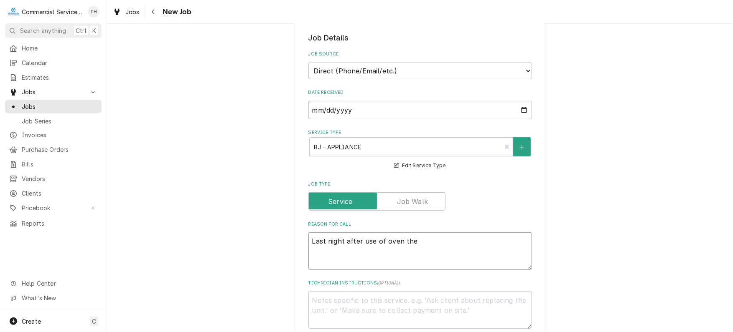
type textarea "x"
type textarea "Last night after use of oven ther"
type textarea "x"
type textarea "Last night after use of oven there"
type textarea "x"
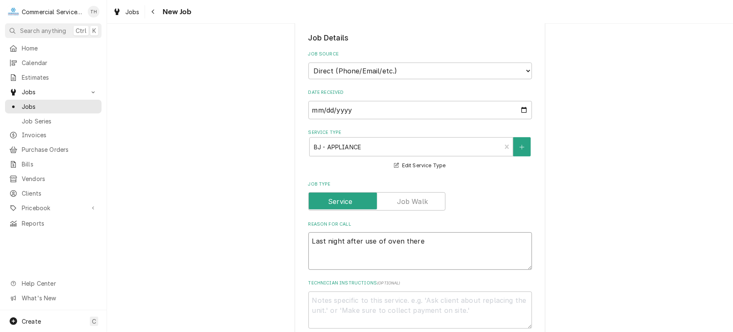
type textarea "Last night after use of oven there"
type textarea "x"
type textarea "Last night after use of oven there w"
type textarea "x"
type textarea "Last night after use of oven there wa"
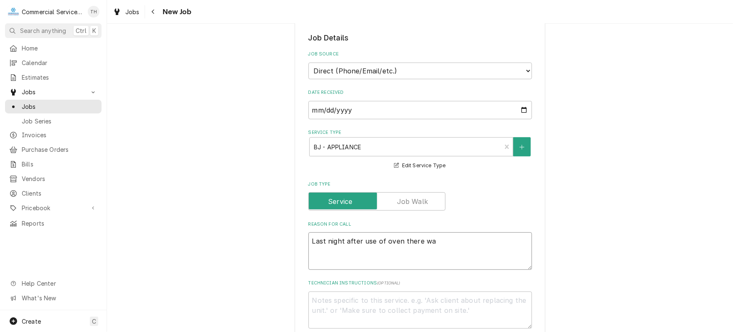
type textarea "x"
type textarea "Last night after use of oven there was"
type textarea "x"
type textarea "Last night after use of oven there was a"
type textarea "x"
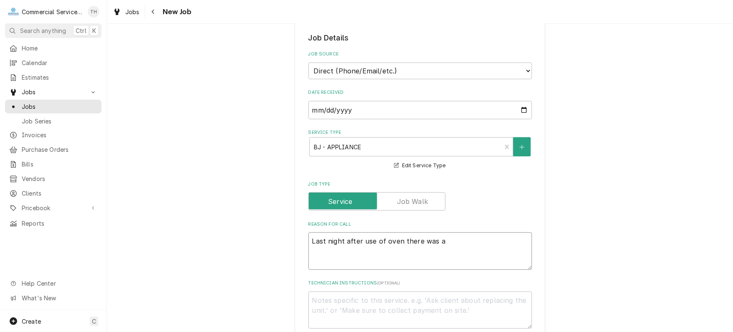
type textarea "Last night after use of oven there was a g"
type textarea "x"
type textarea "Last night after use of oven there was a ga"
type textarea "x"
type textarea "Last night after use of oven there was a gas"
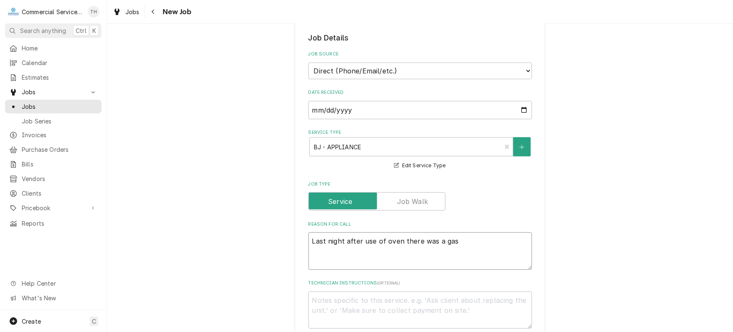
type textarea "x"
type textarea "Last night after use of oven there was a gas"
type textarea "x"
type textarea "Last night after use of oven there was a gas s"
type textarea "x"
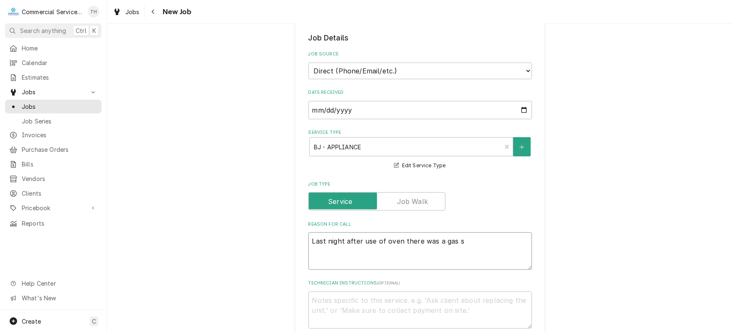
type textarea "Last night after use of oven there was a gas sm"
type textarea "x"
type textarea "Last night after use of oven there was a gas sme"
type textarea "x"
type textarea "Last night after use of oven there was a gas smel"
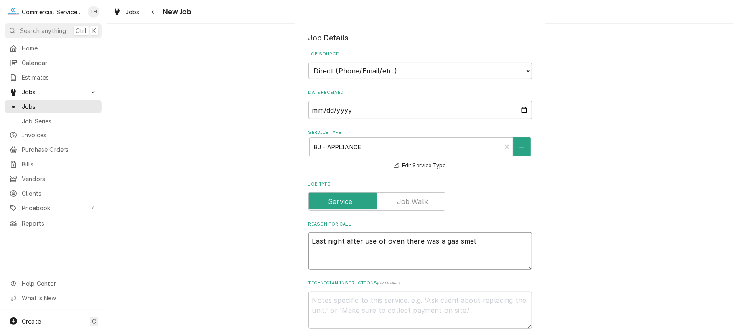
type textarea "x"
type textarea "Last night after use of oven there was a gas smell"
type textarea "x"
type textarea "Last night after use of oven there was a gas smell"
type textarea "x"
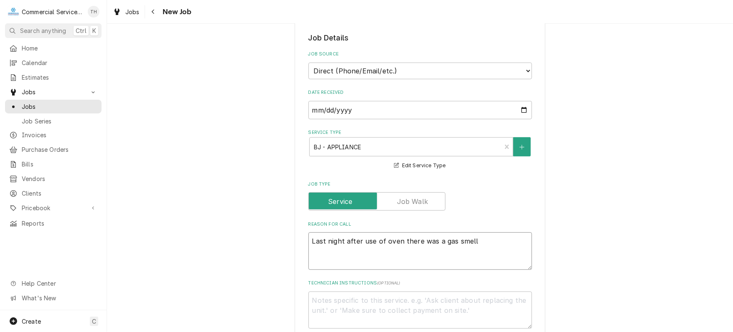
type textarea "Last night after use of oven there was a gas smell -"
type textarea "x"
type textarea "Last night after use of oven there was a gas smell -"
type textarea "x"
type textarea "Last night after use of oven there was a gas smell - f"
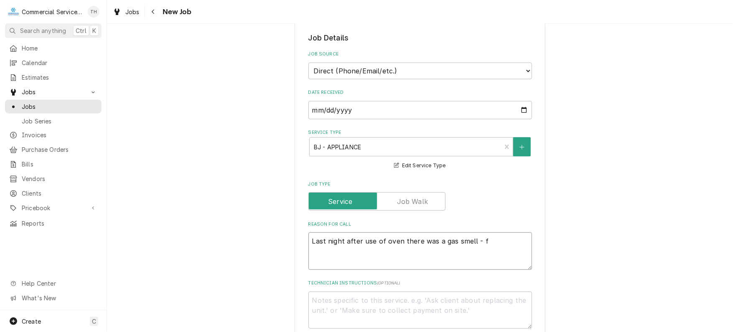
type textarea "x"
type textarea "Last night after use of oven there was a gas smell - fi"
type textarea "x"
type textarea "Last night after use of oven there was a gas smell - fir"
type textarea "x"
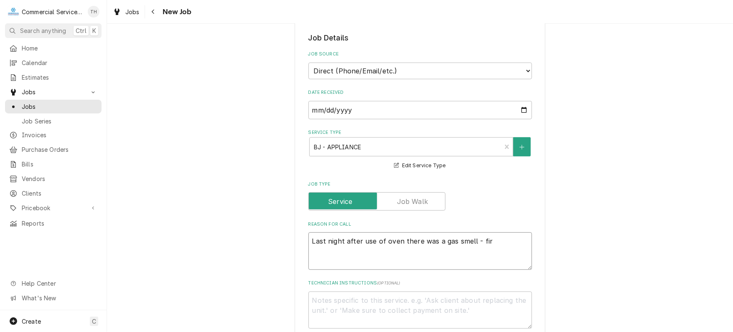
type textarea "Last night after use of oven there was a gas smell - fire"
type textarea "x"
type textarea "Last night after use of oven there was a gas smell - fire"
type textarea "x"
type textarea "Last night after use of oven there was a gas smell - fire d"
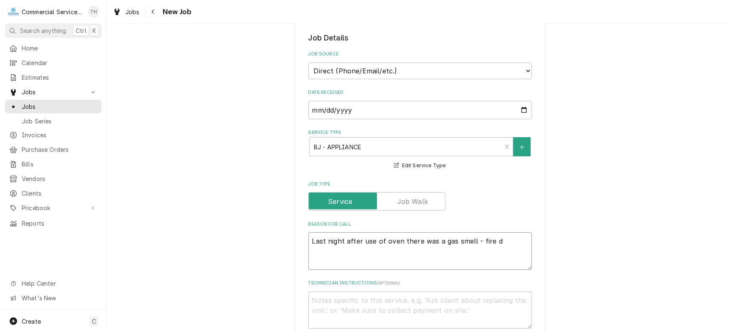
type textarea "x"
type textarea "Last night after use of oven there was a gas smell - fire de"
type textarea "x"
type textarea "Last night after use of oven there was a gas smell - fire dep"
type textarea "x"
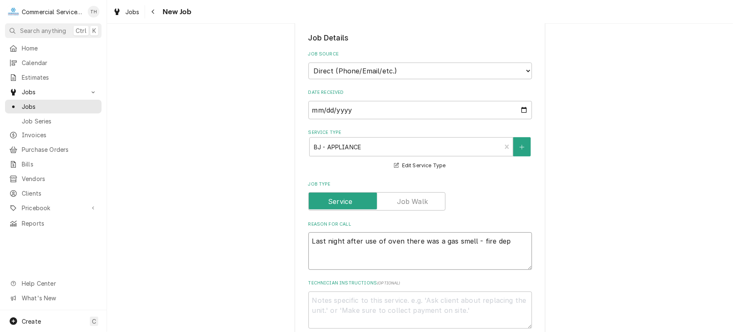
type textarea "Last night after use of oven there was a gas smell - fire dept"
type textarea "x"
type textarea "Last night after use of oven there was a gas smell - fire dept"
type textarea "x"
type textarea "Last night after use of oven there was a gas smell - fire dept c"
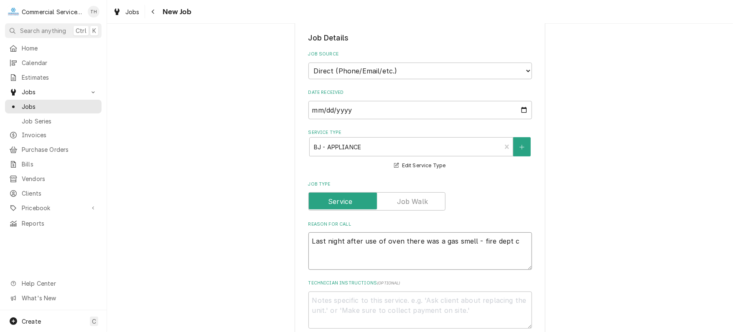
type textarea "x"
type textarea "Last night after use of oven there was a gas smell - fire dept ca"
type textarea "x"
type textarea "Last night after use of oven there was a gas smell - fire dept cam"
type textarea "x"
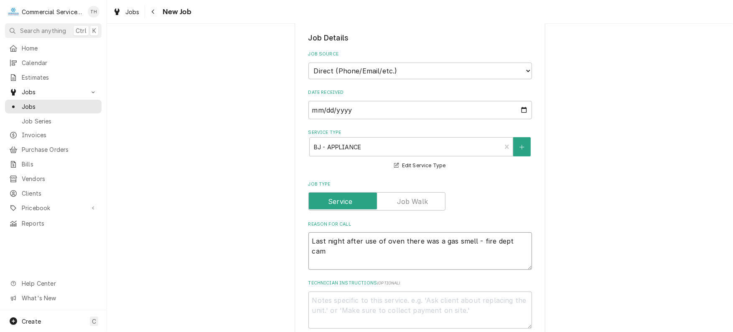
type textarea "Last night after use of oven there was a gas smell - fire dept came"
type textarea "x"
type textarea "Last night after use of oven there was a gas smell - fire dept came"
type textarea "x"
type textarea "Last night after use of oven there was a gas smell - fire dept came o"
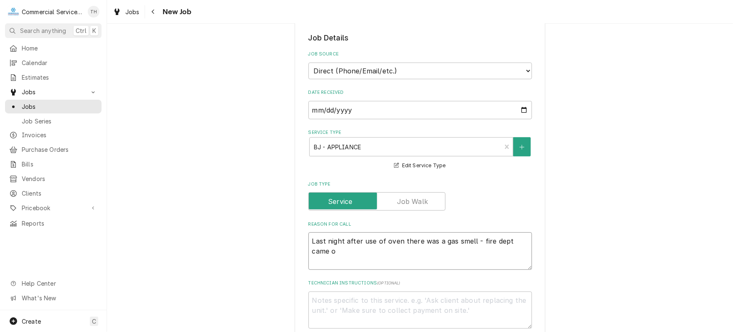
type textarea "x"
type textarea "Last night after use of oven there was a gas smell - fire dept came ou"
type textarea "x"
type textarea "Last night after use of oven there was a gas smell - fire dept came out"
type textarea "x"
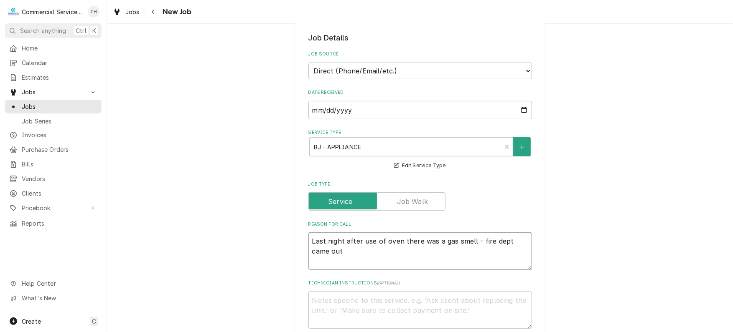
type textarea "Last night after use of oven there was a gas smell - fire dept came out"
type textarea "x"
type textarea "Last night after use of oven there was a gas smell - fire dept came out a"
type textarea "x"
type textarea "Last night after use of oven there was a gas smell - fire dept came out an"
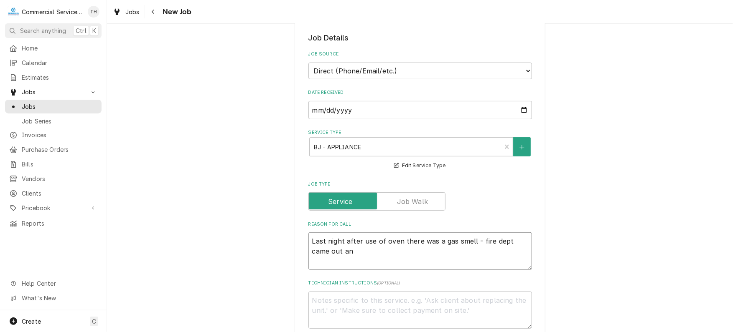
type textarea "x"
type textarea "Last night after use of oven there was a gas smell - fire dept came out and"
type textarea "x"
type textarea "Last night after use of oven there was a gas smell - fire dept came out and"
type textarea "x"
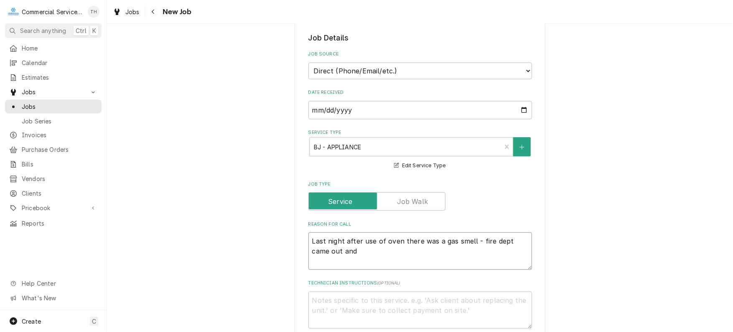
type textarea "Last night after use of oven there was a gas smell - fire dept came out and s"
type textarea "x"
type textarea "Last night after use of oven there was a gas smell - fire dept came out and st"
type textarea "x"
type textarea "Last night after use of oven there was a gas smell - fire dept came out and sta"
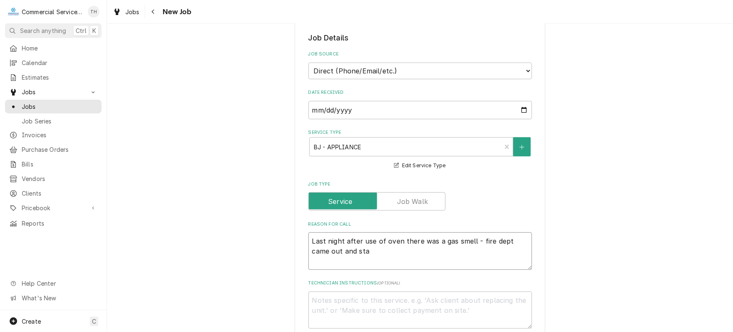
type textarea "x"
type textarea "Last night after use of oven there was a gas smell - fire dept came out and stat"
type textarea "x"
type textarea "Last night after use of oven there was a gas smell - fire dept came out and sta…"
type textarea "x"
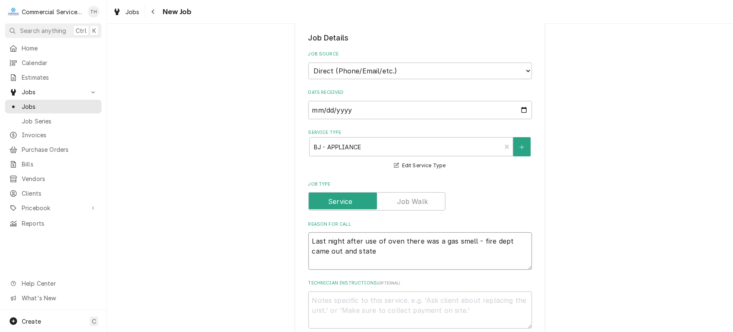
type textarea "Last night after use of oven there was a gas smell - fire dept came out and sta…"
type textarea "x"
type textarea "Last night after use of oven there was a gas smell - fire dept came out and sta…"
type textarea "x"
type textarea "Last night after use of oven there was a gas smell - fire dept came out and sta…"
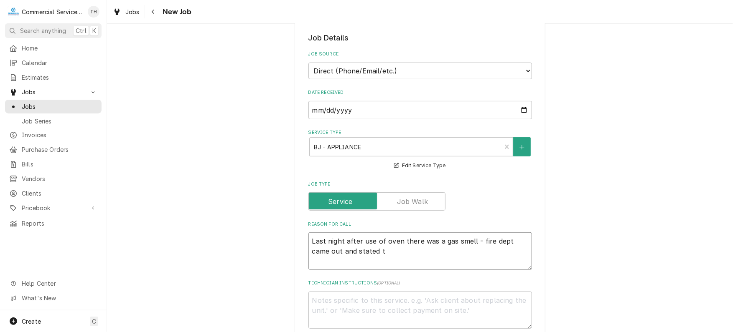
type textarea "x"
type textarea "Last night after use of oven there was a gas smell - fire dept came out and sta…"
type textarea "x"
type textarea "Last night after use of oven there was a gas smell - fire dept came out and sta…"
type textarea "x"
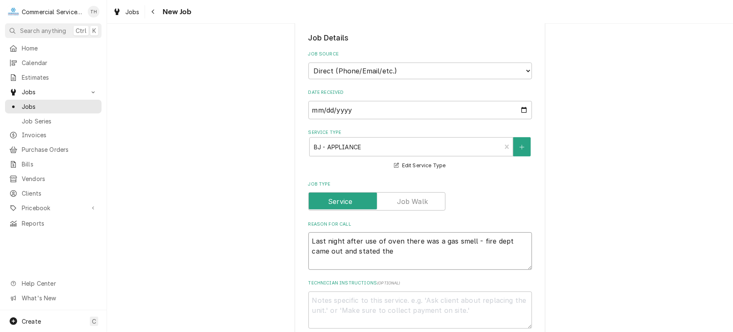
type textarea "Last night after use of oven there was a gas smell - fire dept came out and sta…"
type textarea "x"
type textarea "Last night after use of oven there was a gas smell - fire dept came out and sta…"
type textarea "x"
type textarea "Last night after use of oven there was a gas smell - fire dept came out and sta…"
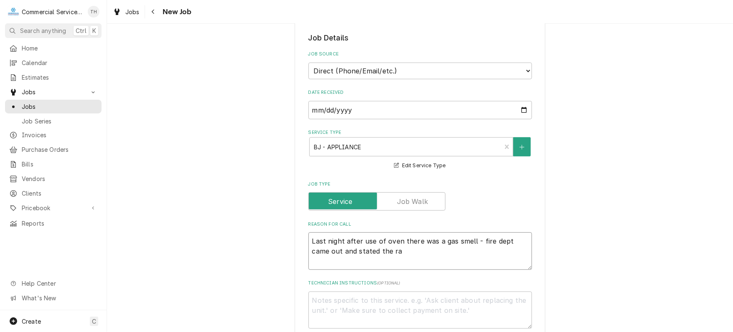
type textarea "x"
type textarea "Last night after use of oven there was a gas smell - fire dept came out and sta…"
type textarea "x"
type textarea "Last night after use of oven there was a gas smell - fire dept came out and sta…"
type textarea "x"
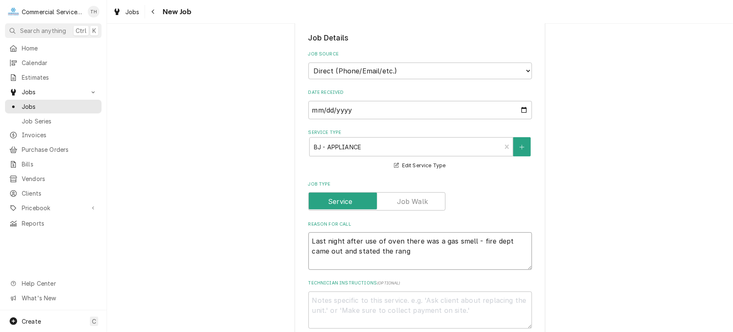
type textarea "Last night after use of oven there was a gas smell - fire dept came out and sta…"
type textarea "x"
type textarea "Last night after use of oven there was a gas smell - fire dept came out and sta…"
type textarea "x"
type textarea "Last night after use of oven there was a gas smell - fire dept came out and sta…"
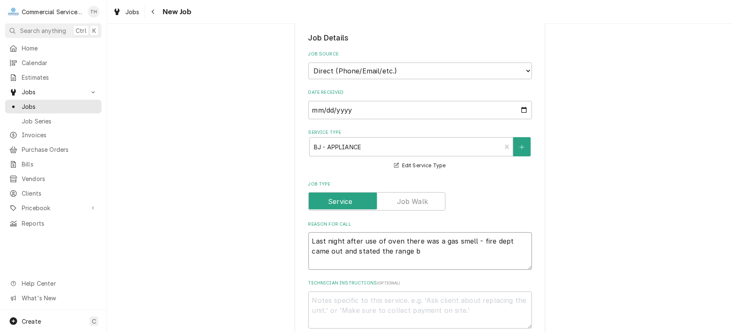
type textarea "x"
type textarea "Last night after use of oven there was a gas smell - fire dept came out and sta…"
type textarea "x"
type textarea "Last night after use of oven there was a gas smell - fire dept came out and sta…"
type textarea "x"
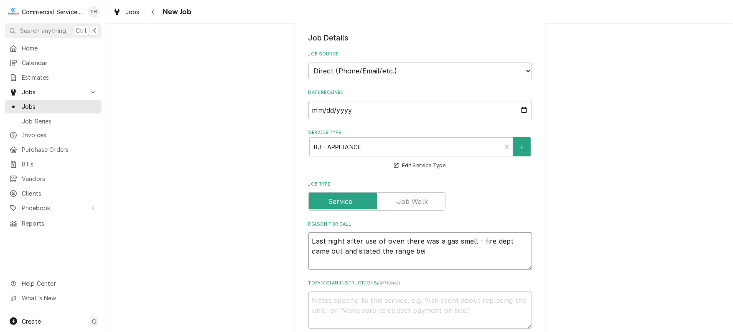
type textarea "Last night after use of oven there was a gas smell - fire dept came out and sta…"
type textarea "x"
type textarea "Last night after use of oven there was a gas smell - fire dept came out and sta…"
type textarea "x"
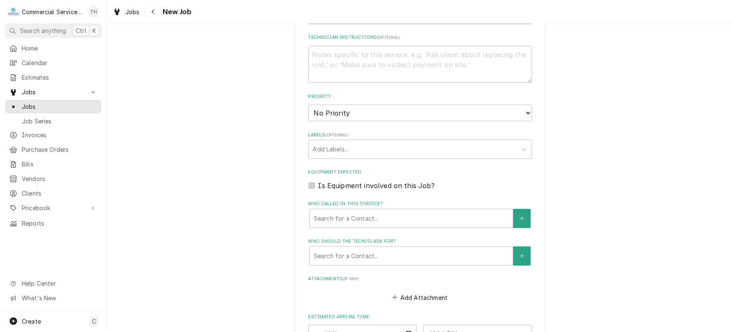
scroll to position [418, 0]
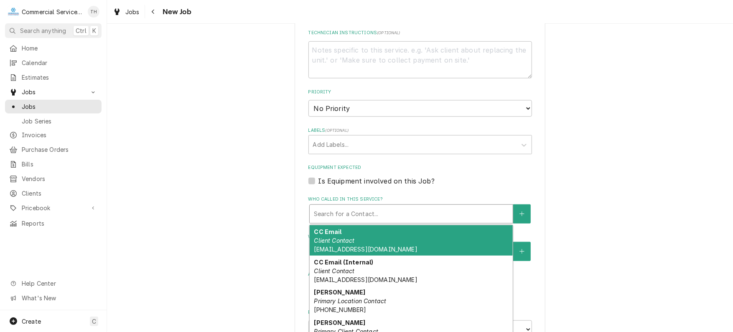
click at [368, 216] on div "Who called in this service?" at bounding box center [411, 214] width 195 height 15
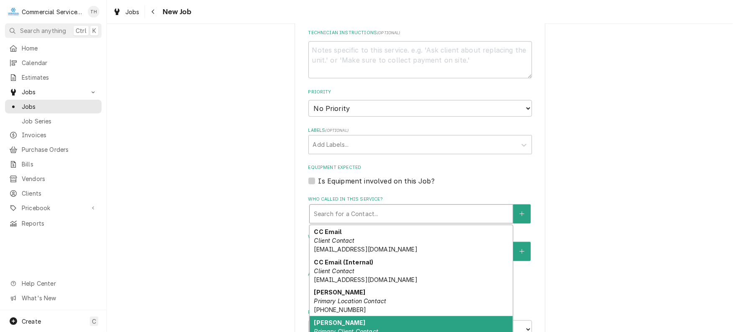
click at [378, 317] on div "Ricardo Primary Client Contact (669) 377-9505 rahumada@psynergy.org" at bounding box center [411, 336] width 203 height 39
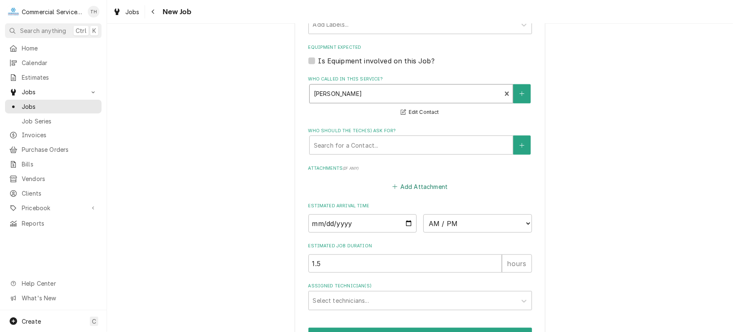
scroll to position [543, 0]
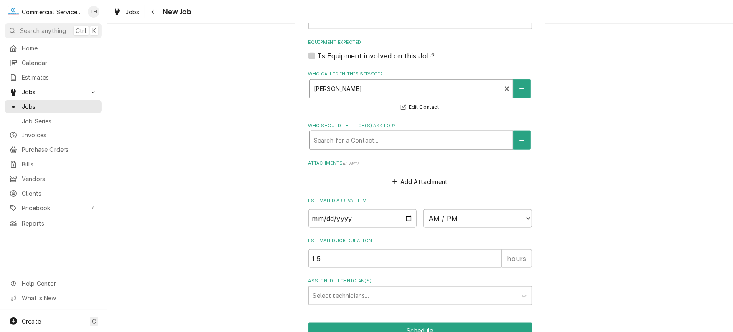
click at [428, 147] on div "Search for a Contact..." at bounding box center [411, 140] width 203 height 18
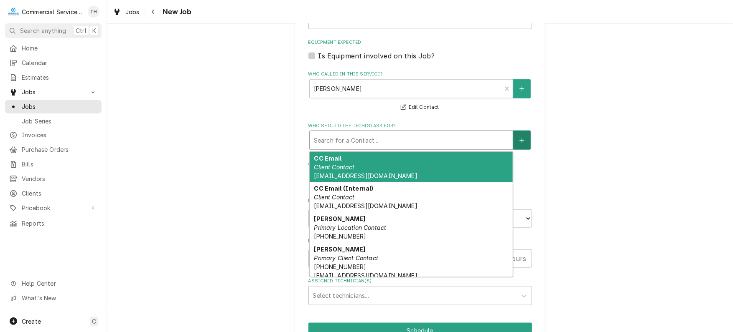
click at [520, 138] on icon "Create New Contact" at bounding box center [521, 141] width 5 height 6
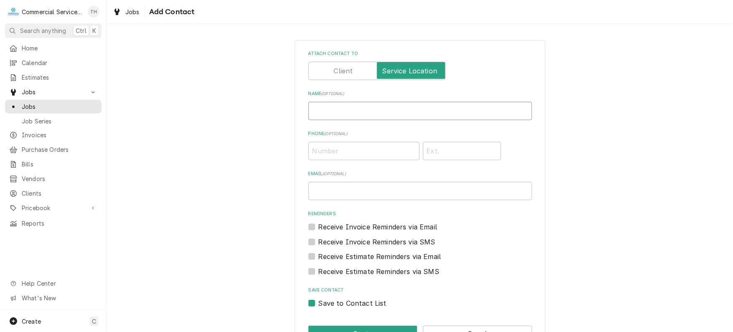
click at [337, 113] on input "Name ( optional )" at bounding box center [419, 111] width 223 height 18
click at [334, 150] on input "Phone ( optional )" at bounding box center [363, 151] width 111 height 18
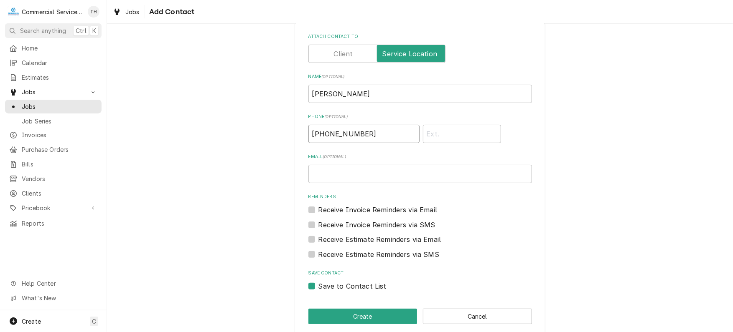
scroll to position [27, 0]
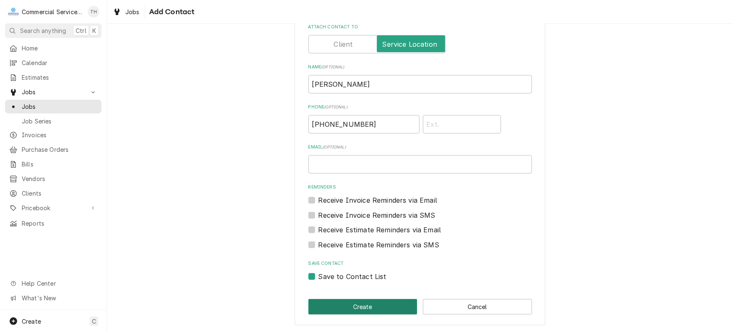
click at [369, 312] on button "Create" at bounding box center [362, 306] width 109 height 15
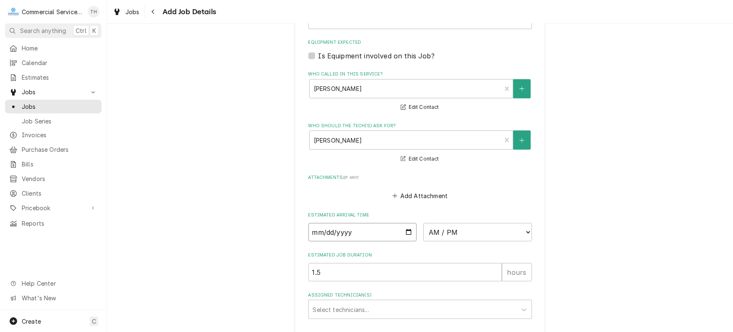
click at [406, 228] on input "Date" at bounding box center [362, 232] width 109 height 18
click at [471, 229] on select "AM / PM 6:00 AM 6:15 AM 6:30 AM 6:45 AM 7:00 AM 7:15 AM 7:30 AM 7:45 AM 8:00 AM…" at bounding box center [477, 232] width 109 height 18
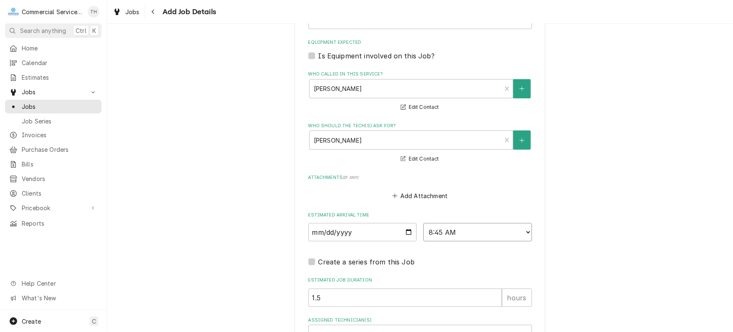
scroll to position [624, 0]
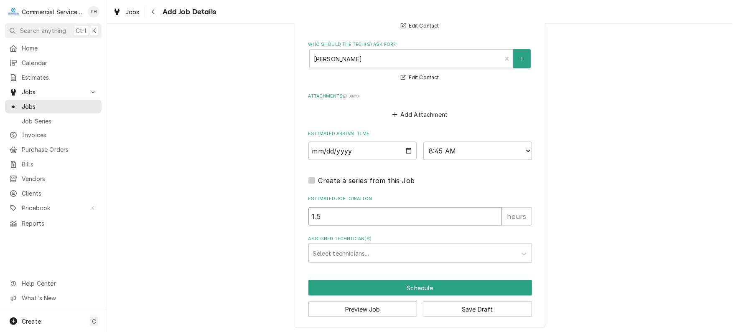
drag, startPoint x: 344, startPoint y: 214, endPoint x: 280, endPoint y: 213, distance: 63.5
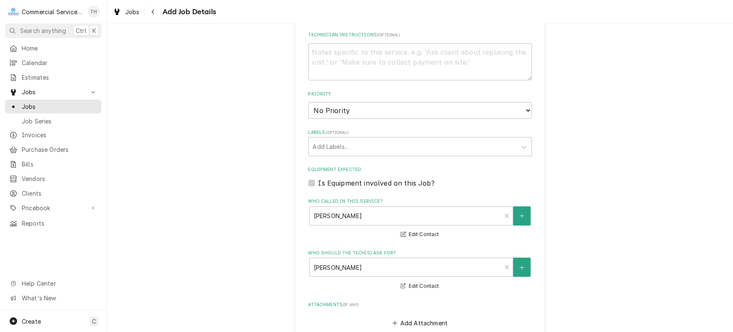
scroll to position [290, 0]
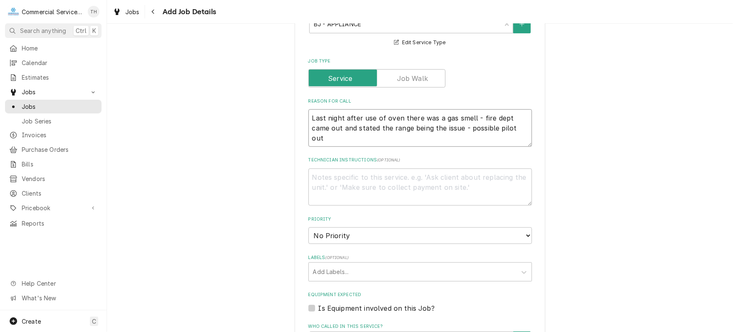
click at [508, 129] on textarea "Last night after use of oven there was a gas smell - fire dept came out and sta…" at bounding box center [419, 128] width 223 height 38
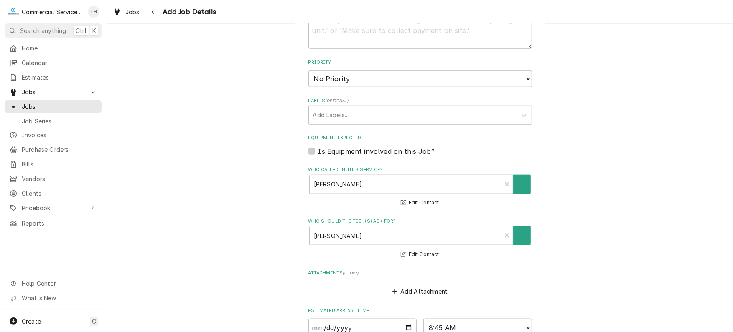
scroll to position [499, 0]
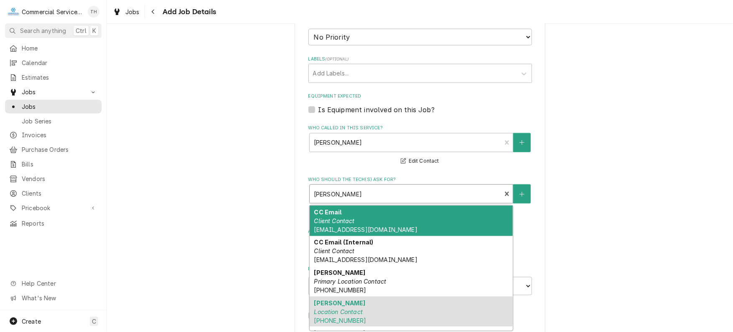
click at [446, 190] on div "Who should the tech(s) ask for?" at bounding box center [405, 194] width 183 height 15
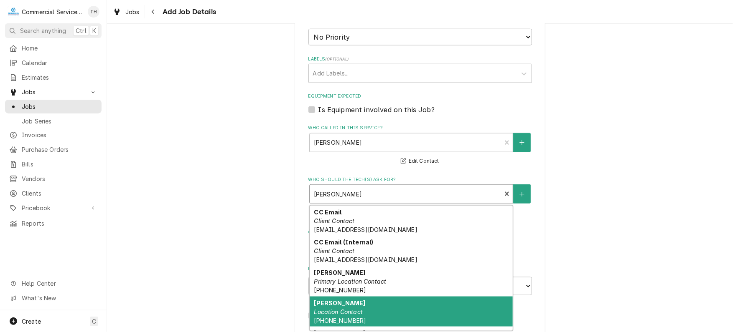
click at [410, 311] on div "Raul Location Contact (831) 262-4361" at bounding box center [411, 312] width 203 height 30
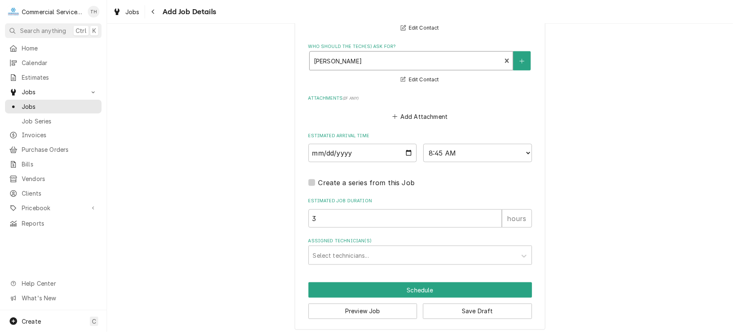
scroll to position [634, 0]
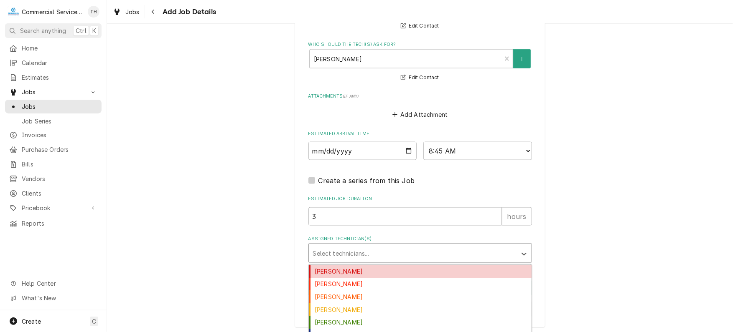
click at [384, 249] on div "Assigned Technician(s)" at bounding box center [412, 253] width 199 height 15
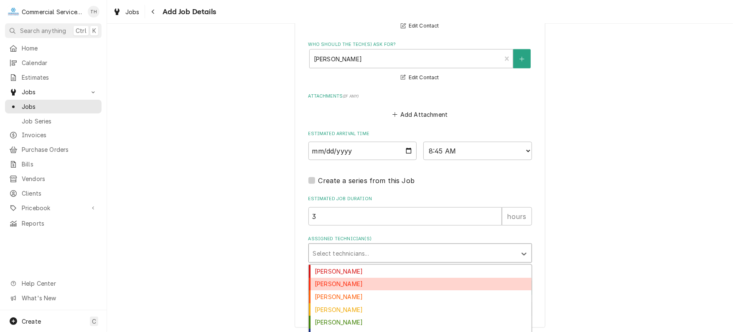
drag, startPoint x: 382, startPoint y: 287, endPoint x: 382, endPoint y: 270, distance: 16.7
click at [382, 286] on div "Bill Key" at bounding box center [420, 284] width 223 height 13
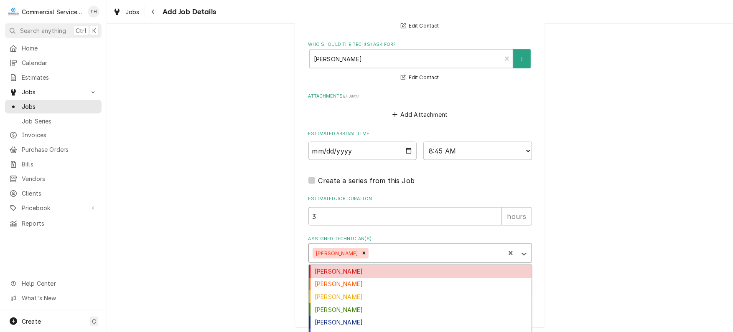
click at [381, 255] on div "Assigned Technician(s)" at bounding box center [435, 253] width 130 height 15
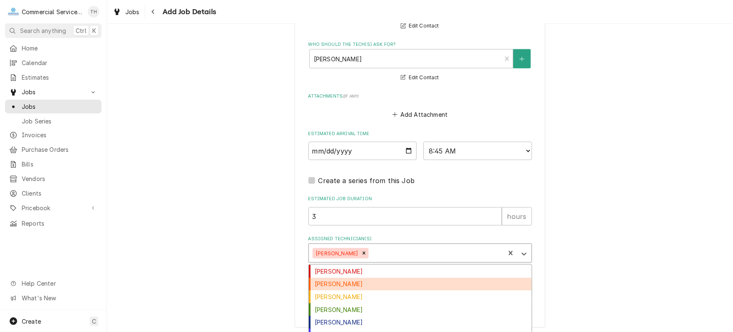
click at [378, 279] on div "Brandon Johnson" at bounding box center [420, 284] width 223 height 13
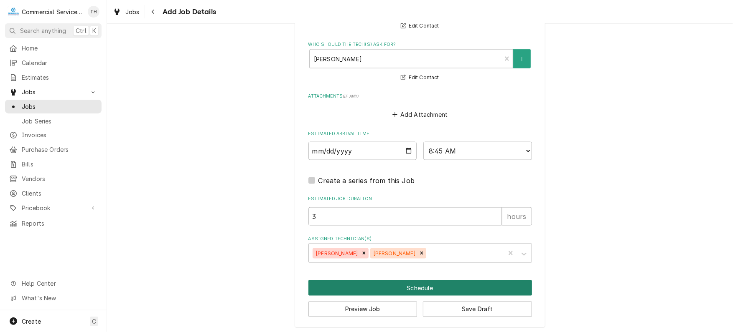
click at [393, 282] on button "Schedule" at bounding box center [419, 288] width 223 height 15
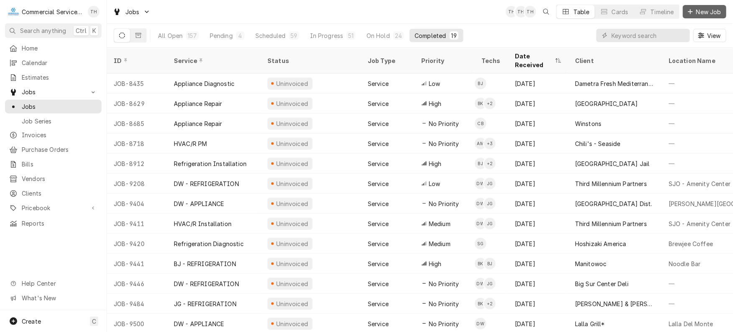
click at [701, 8] on span "New Job" at bounding box center [708, 12] width 28 height 9
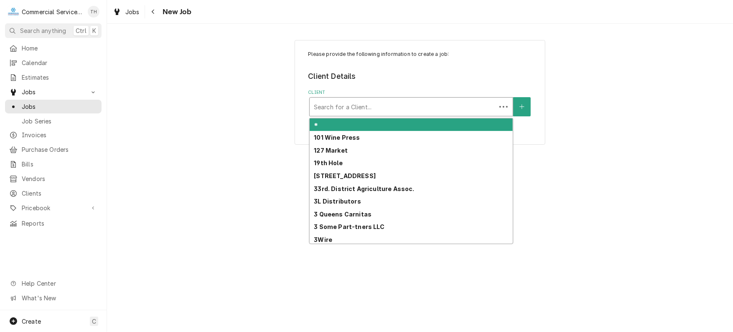
click at [381, 111] on div "Client" at bounding box center [403, 106] width 178 height 15
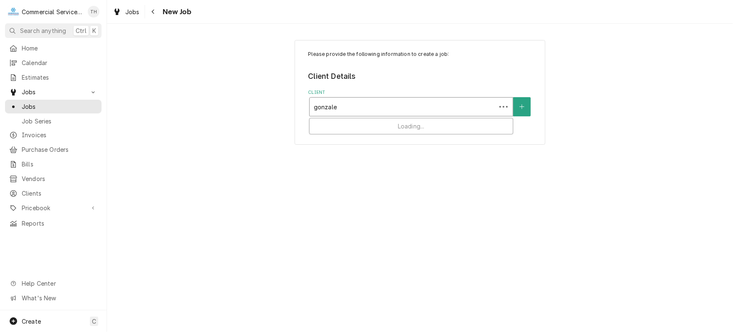
type input "[PERSON_NAME]"
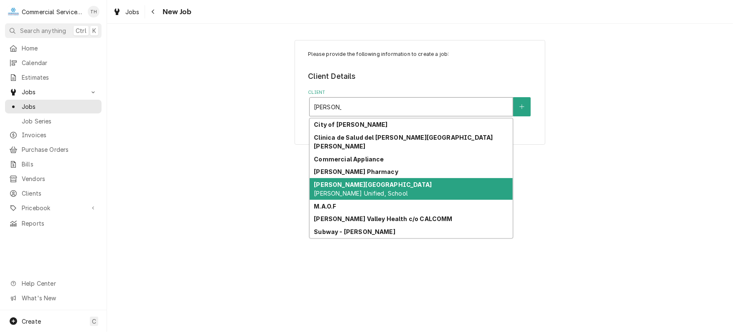
click at [373, 181] on strong "[PERSON_NAME][GEOGRAPHIC_DATA]" at bounding box center [373, 184] width 118 height 7
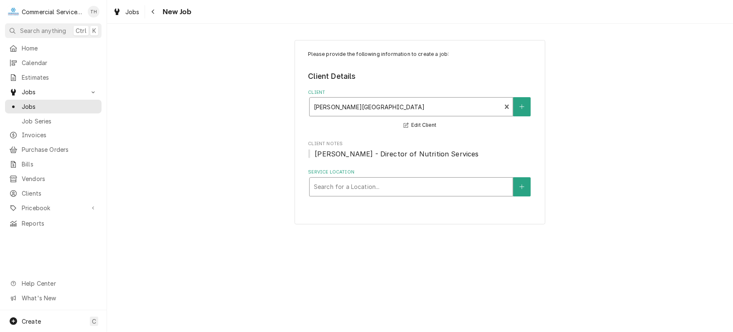
click at [373, 185] on div "Service Location" at bounding box center [411, 187] width 195 height 15
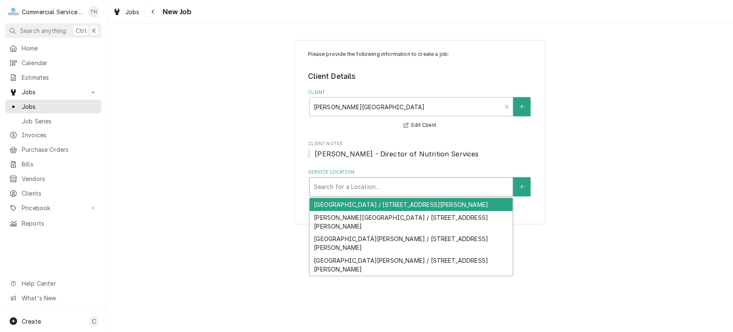
click at [373, 202] on div "[GEOGRAPHIC_DATA] / [STREET_ADDRESS][PERSON_NAME]" at bounding box center [411, 204] width 203 height 13
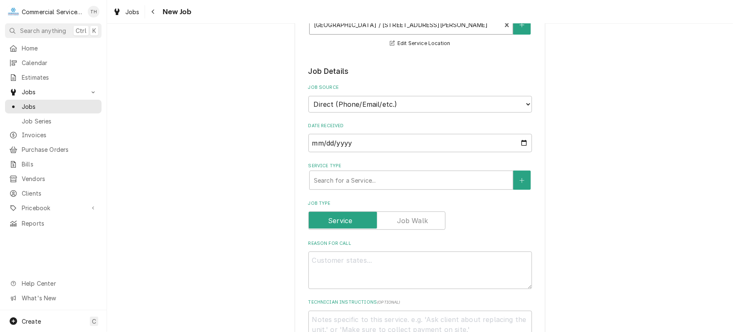
scroll to position [167, 0]
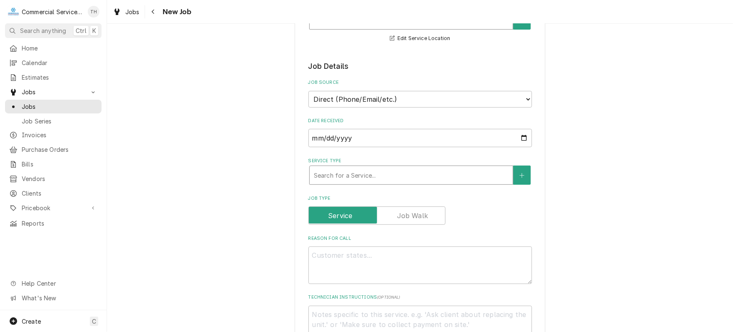
click at [360, 177] on div "Service Type" at bounding box center [411, 175] width 195 height 15
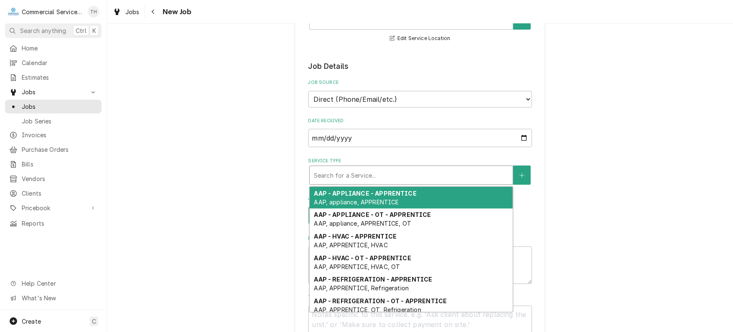
type textarea "x"
type input "b"
type textarea "x"
type input "bj"
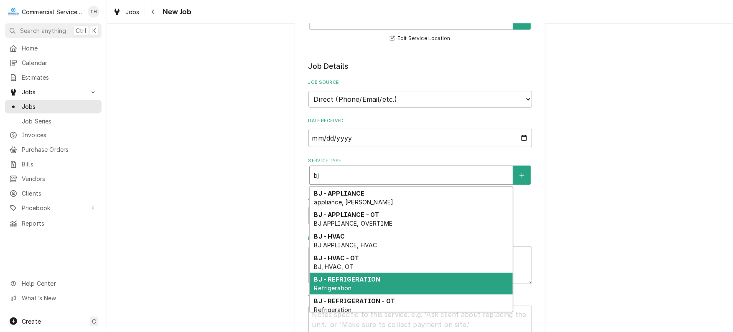
click at [358, 278] on strong "BJ - REFRIGERATION" at bounding box center [347, 279] width 66 height 7
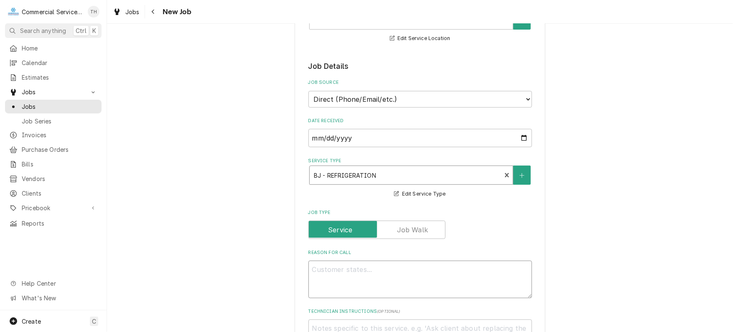
click at [336, 275] on textarea "Reason For Call" at bounding box center [419, 280] width 223 height 38
type textarea "x"
type textarea "W"
type textarea "x"
type textarea "Wa"
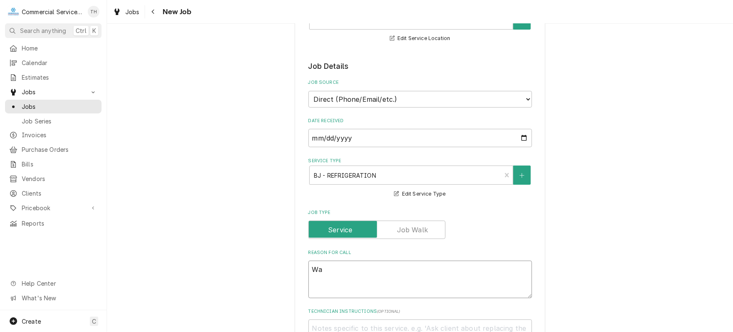
type textarea "x"
type textarea "Wal"
type textarea "x"
type textarea "Walk"
type textarea "x"
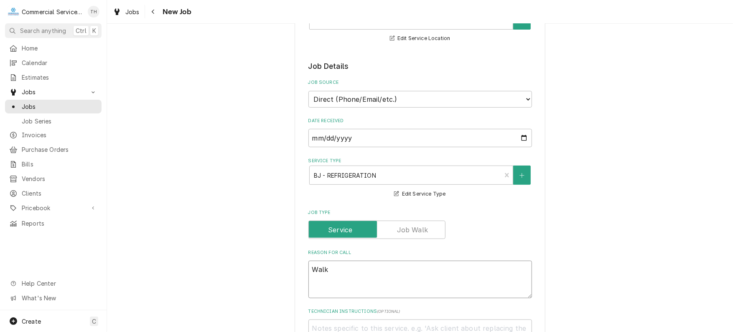
type textarea "Walk"
type textarea "x"
type textarea "Walk i"
type textarea "x"
type textarea "Walk in"
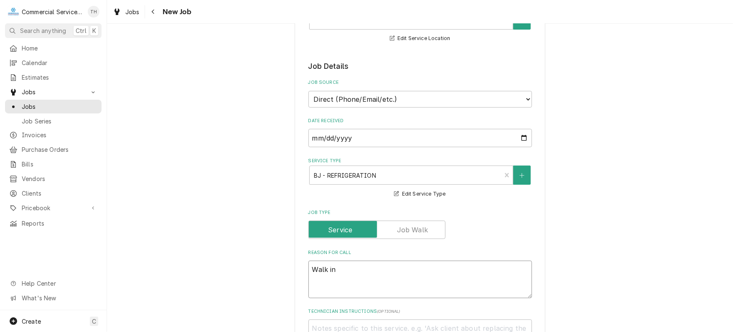
type textarea "x"
type textarea "Walk in"
type textarea "x"
type textarea "Walk in d"
type textarea "x"
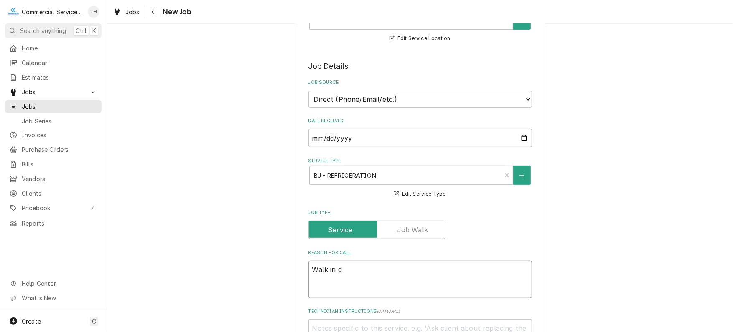
type textarea "Walk in do"
type textarea "x"
type textarea "Walk in doo"
type textarea "x"
type textarea "Walk in door"
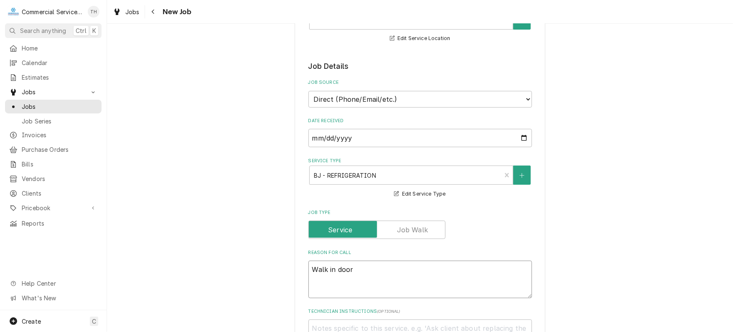
type textarea "x"
type textarea "Walk in door"
type textarea "x"
type textarea "Walk in door r"
type textarea "x"
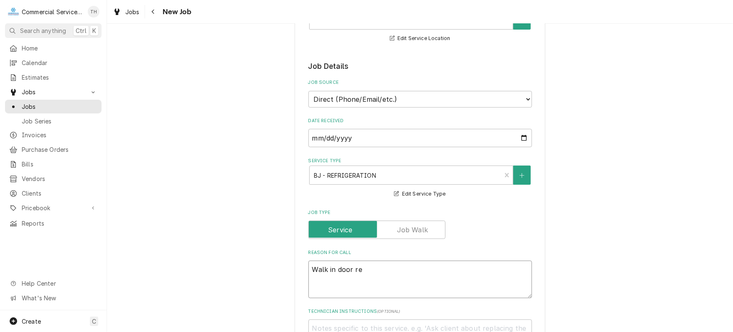
type textarea "Walk in door rep"
type textarea "x"
type textarea "Walk in door repa"
type textarea "x"
type textarea "Walk in door repai"
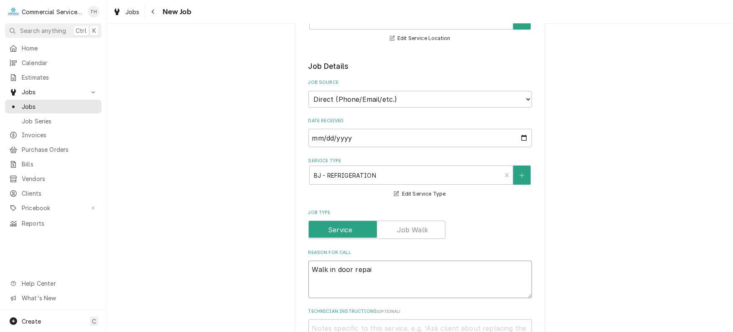
type textarea "x"
type textarea "Walk in door repair"
type textarea "x"
type textarea "Walk in door repairs"
type textarea "x"
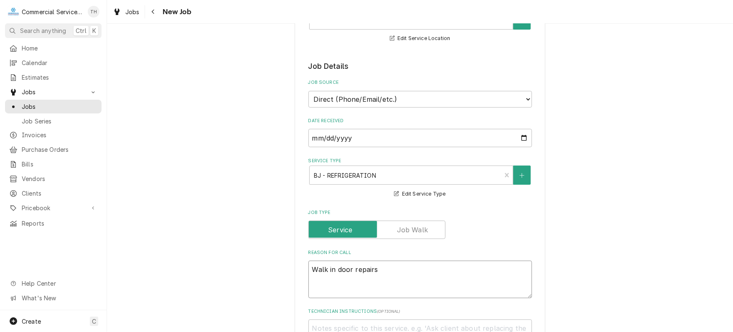
type textarea "Walk in door repairs"
type textarea "x"
type textarea "Walk in door repairs ("
type textarea "x"
type textarea "Walk in door repairs (g"
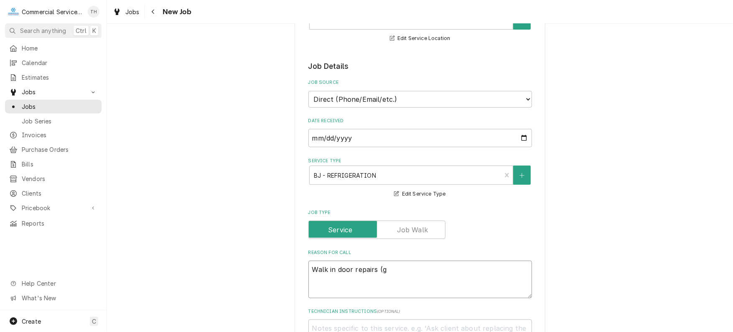
type textarea "x"
type textarea "Walk in door repairs (ga"
type textarea "x"
type textarea "Walk in door repairs (gas"
type textarea "x"
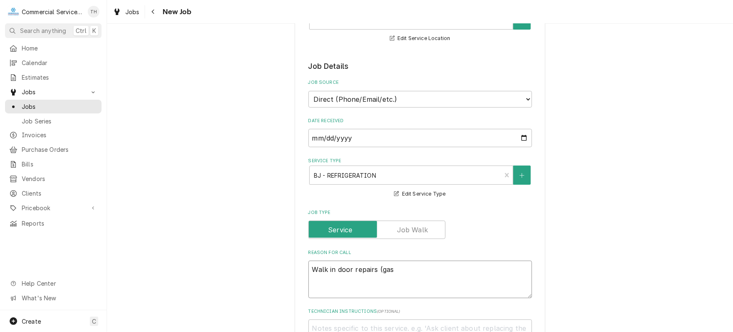
type textarea "Walk in door repairs (gask"
type textarea "x"
type textarea "Walk in door repairs (gaske"
type textarea "x"
type textarea "Walk in door repairs (gasket"
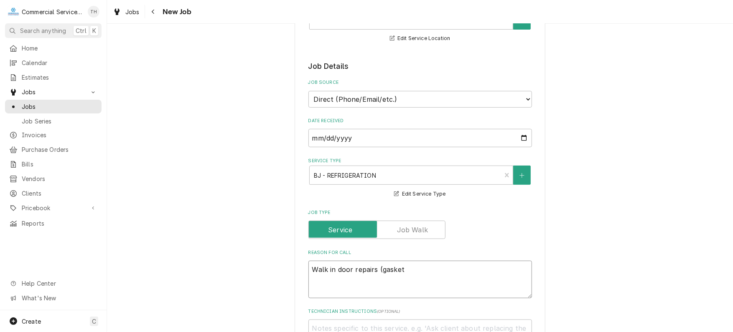
type textarea "x"
type textarea "Walk in door repairs (gasket"
type textarea "x"
type textarea "Walk in door repairs (gasket /"
type textarea "x"
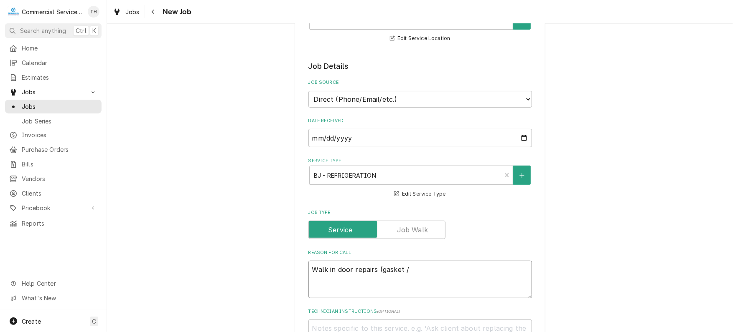
type textarea "Walk in door repairs (gasket /"
type textarea "x"
type textarea "Walk in door repairs (gasket / s"
type textarea "x"
type textarea "Walk in door repairs (gasket / sw"
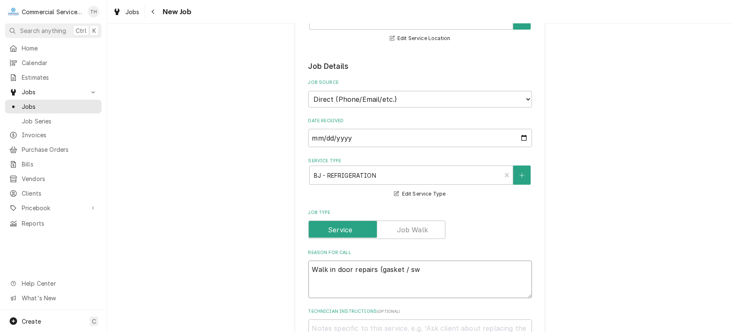
type textarea "x"
type textarea "Walk in door repairs (gasket / swe"
type textarea "x"
type textarea "Walk in door repairs (gasket / swee"
type textarea "x"
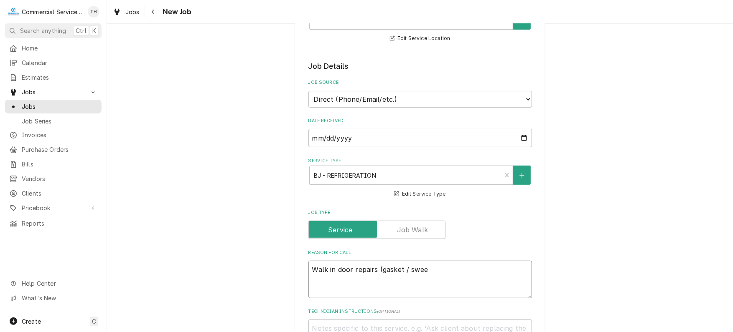
type textarea "Walk in door repairs (gasket / sweep"
type textarea "x"
type textarea "Walk in door repairs (gasket / sweeps"
type textarea "x"
type textarea "Walk in door repairs (gasket / sweeps"
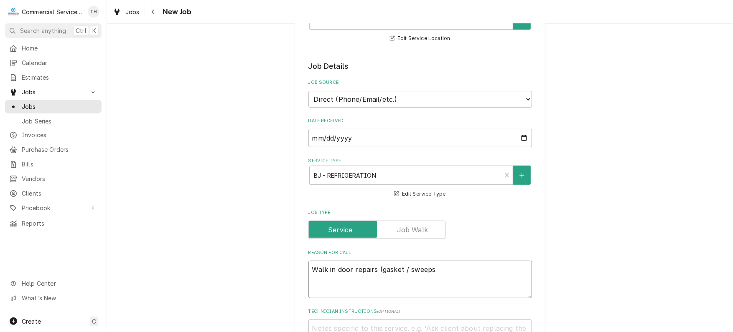
type textarea "x"
type textarea "Walk in door repairs (gasket / sweeps /"
type textarea "x"
type textarea "Walk in door repairs (gasket / sweeps /"
type textarea "x"
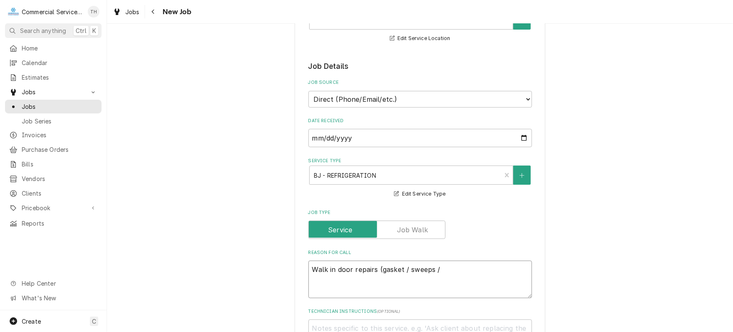
type textarea "Walk in door repairs (gasket / sweeps / c"
type textarea "x"
type textarea "Walk in door repairs (gasket / sweeps / cl"
type textarea "x"
type textarea "Walk in door repairs (gasket / sweeps / clo"
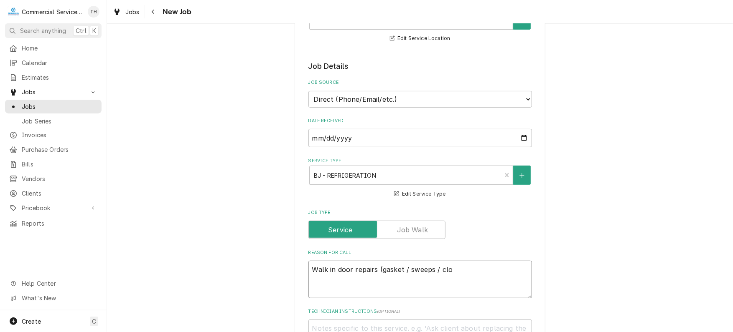
type textarea "x"
type textarea "Walk in door repairs (gasket / sweeps / clos"
type textarea "x"
type textarea "Walk in door repairs (gasket / sweeps / close"
type textarea "x"
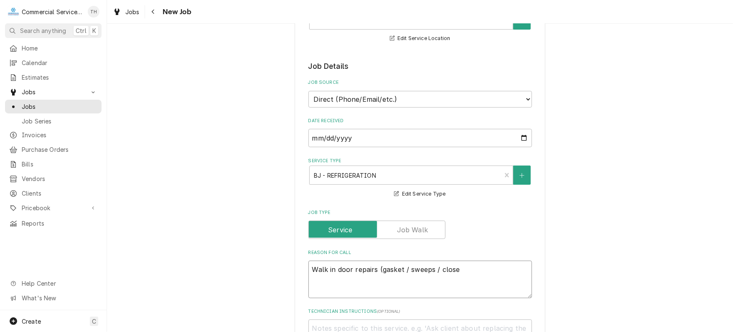
type textarea "Walk in door repairs (gasket / sweeps / closer"
type textarea "x"
type textarea "Walk in door repairs (gasket / sweeps / closer)"
type textarea "x"
type textarea "Walk in door repairs gasket / sweeps / closer)"
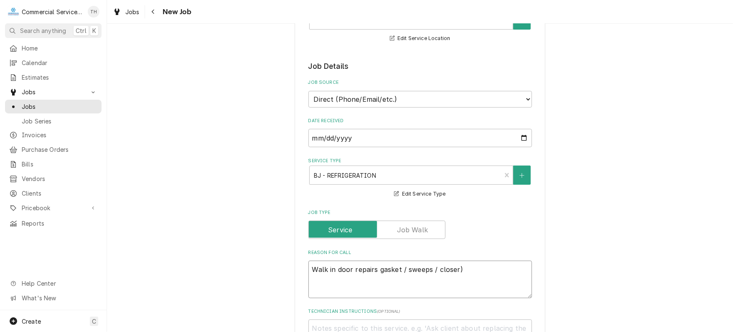
type textarea "x"
type textarea "Walk in door repairs asket / sweeps / closer)"
type textarea "x"
type textarea "Walk in door repairs sket / sweeps / closer)"
type textarea "x"
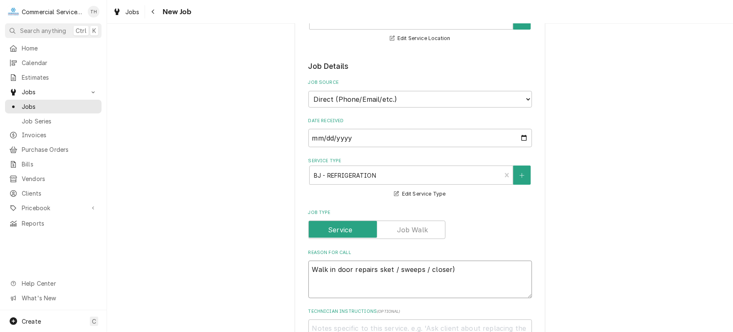
type textarea "Walk in door repairs ket / sweeps / closer)"
type textarea "x"
type textarea "Walk in door repairs et / sweeps / closer)"
type textarea "x"
type textarea "Walk in door repairs t / sweeps / closer)"
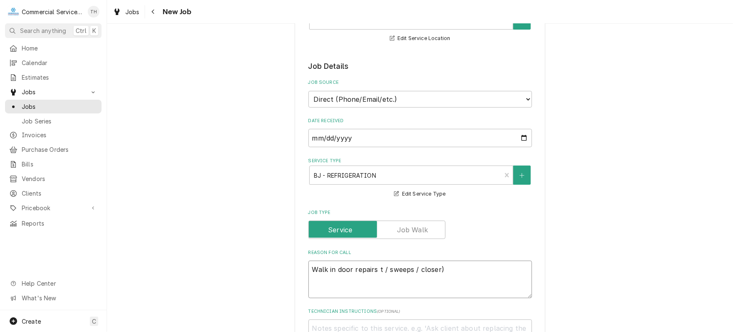
type textarea "x"
type textarea "Walk in door repairs / sweeps / closer)"
type textarea "x"
type textarea "Walk in door repairs / sweeps / closer)"
type textarea "x"
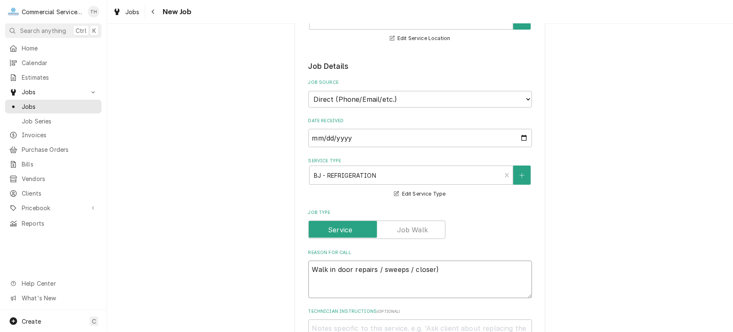
type textarea "Walk in door repairs sweeps / closer)"
type textarea "x"
type textarea "Walk in door repairs sweeps / closer)"
type textarea "x"
type textarea "Walk in door repairs weeps / closer)"
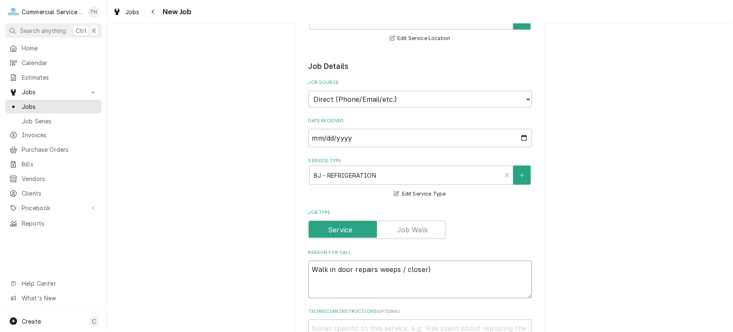
type textarea "x"
type textarea "Walk in door repairs eeps / closer)"
type textarea "x"
type textarea "Walk in door repairs eps / closer)"
type textarea "x"
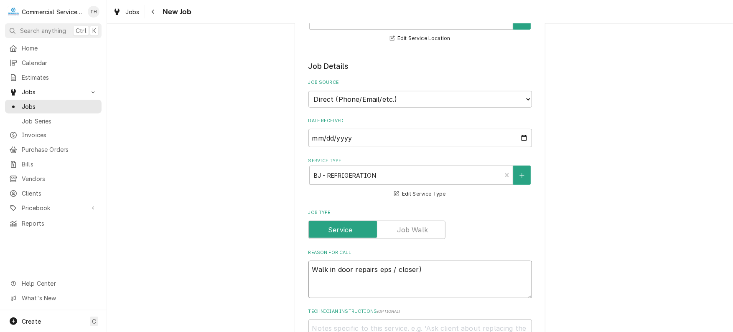
type textarea "Walk in door repairs ps / closer)"
type textarea "x"
type textarea "Walk in door repairs s / closer)"
type textarea "x"
type textarea "Walk in door repairs / closer)"
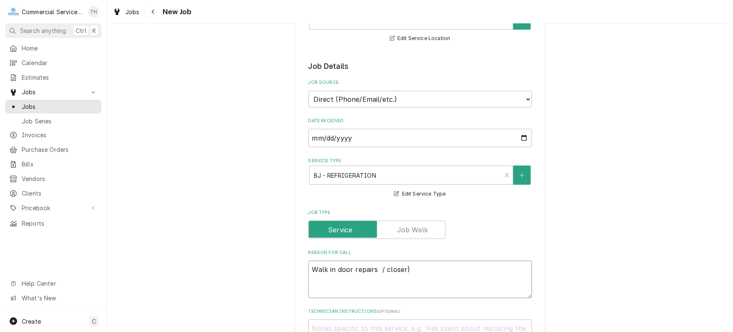
type textarea "x"
type textarea "Walk in door repairs / closer)"
type textarea "x"
type textarea "Walk in door repairs closer)"
type textarea "x"
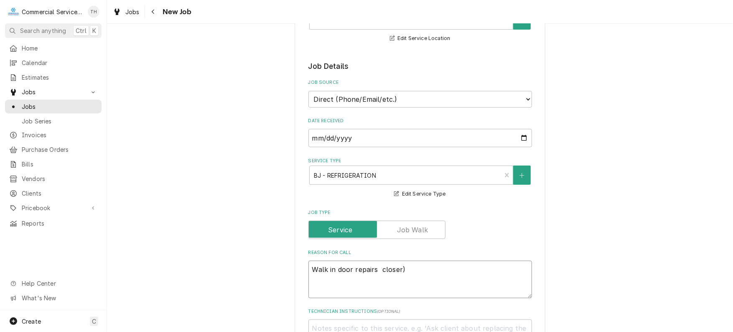
type textarea "Walk in door repairs closer)"
type textarea "x"
type textarea "Walk in door repairs loser)"
type textarea "x"
type textarea "Walk in door repairs oser)"
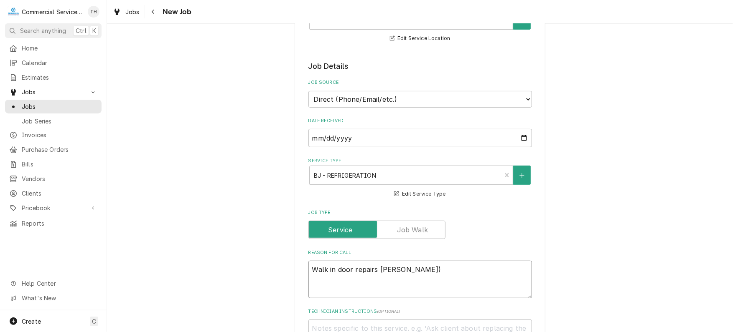
type textarea "x"
type textarea "Walk in door repairs er)"
type textarea "x"
type textarea "Walk in door repairs r)"
type textarea "x"
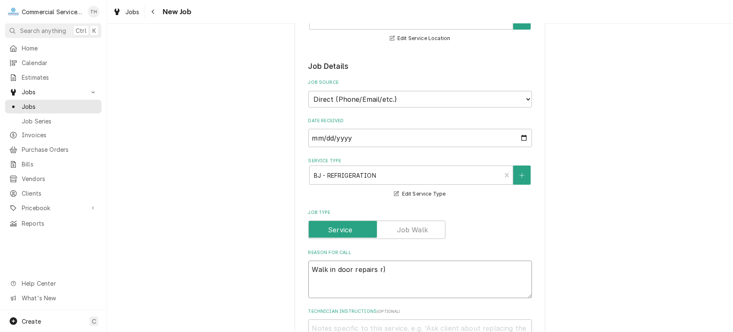
type textarea "Walk in door repairs )"
type textarea "x"
type textarea "Walk in door repairs"
type textarea "x"
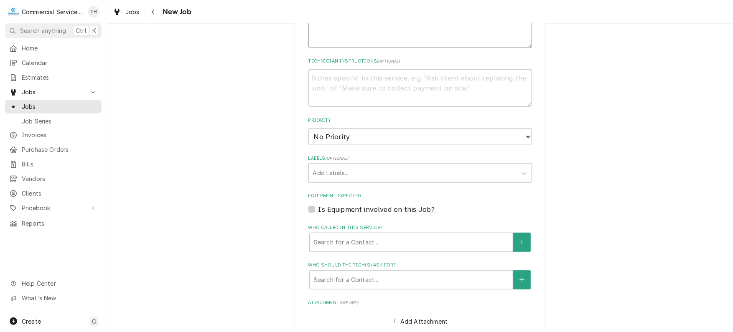
scroll to position [501, 0]
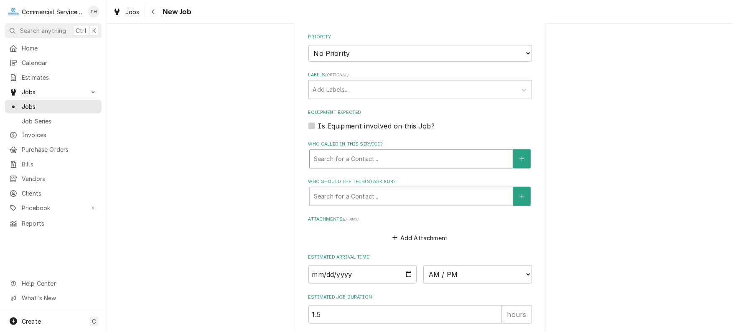
type textarea "Walk in door repairs"
click at [357, 155] on div "Who called in this service?" at bounding box center [411, 159] width 195 height 15
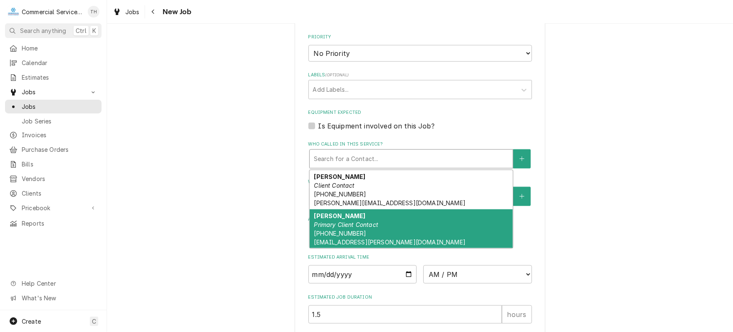
click at [371, 217] on div "Justin Johnson Primary Client Contact (831) 675-2495 johnsonj@gonzales.k12.ca.us" at bounding box center [411, 229] width 203 height 39
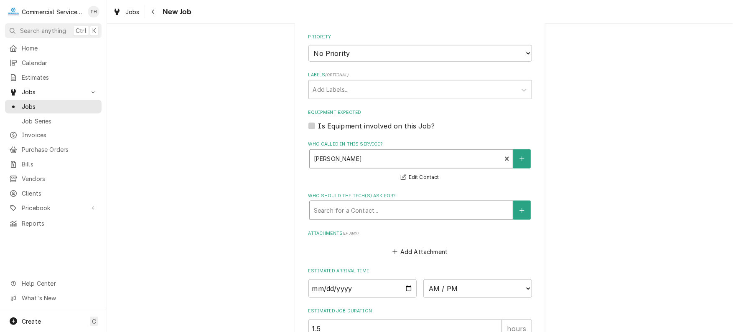
scroll to position [585, 0]
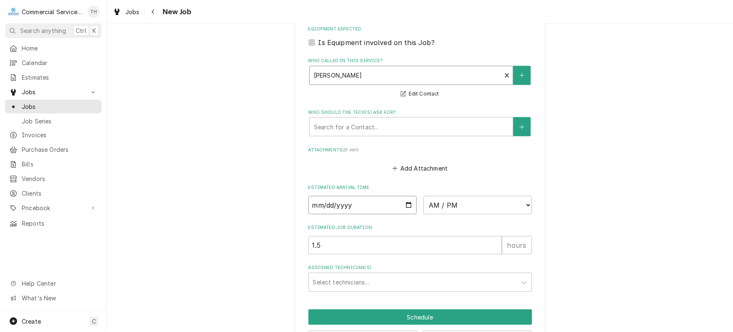
click at [405, 202] on input "Date" at bounding box center [362, 205] width 109 height 18
type textarea "x"
type input "[DATE]"
type textarea "x"
click at [438, 203] on select "AM / PM 6:00 AM 6:15 AM 6:30 AM 6:45 AM 7:00 AM 7:15 AM 7:30 AM 7:45 AM 8:00 AM…" at bounding box center [477, 205] width 109 height 18
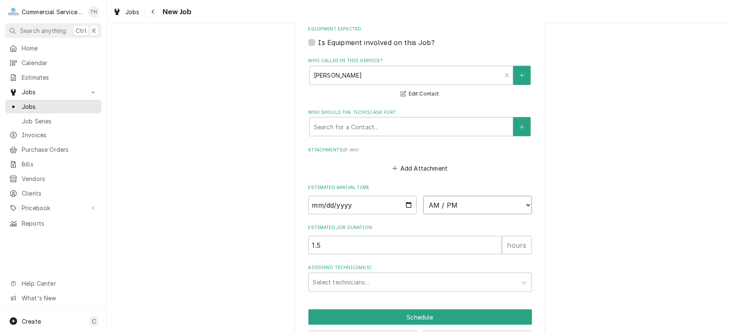
select select "11:00:00"
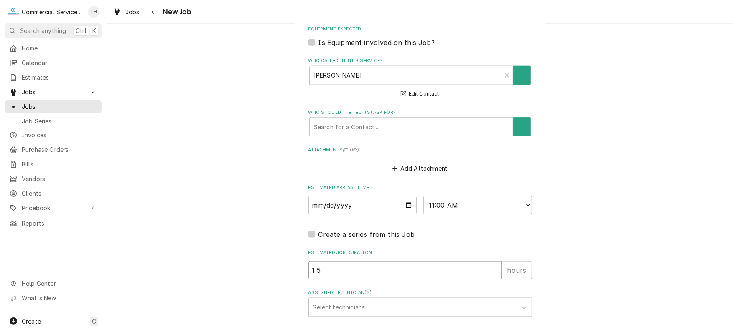
drag, startPoint x: 327, startPoint y: 266, endPoint x: 299, endPoint y: 266, distance: 28.0
type textarea "x"
type input "2"
type textarea "x"
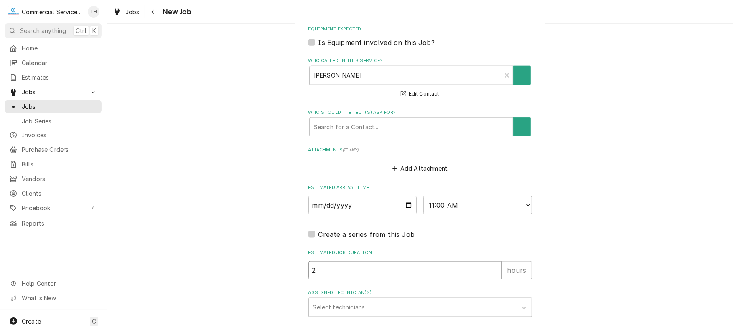
type input "2.5"
type textarea "x"
type input "2.5"
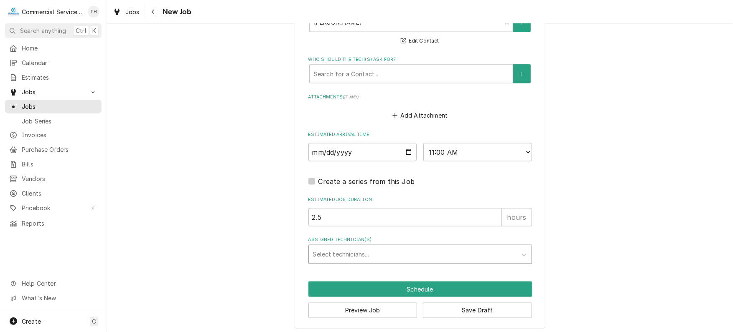
scroll to position [639, 0]
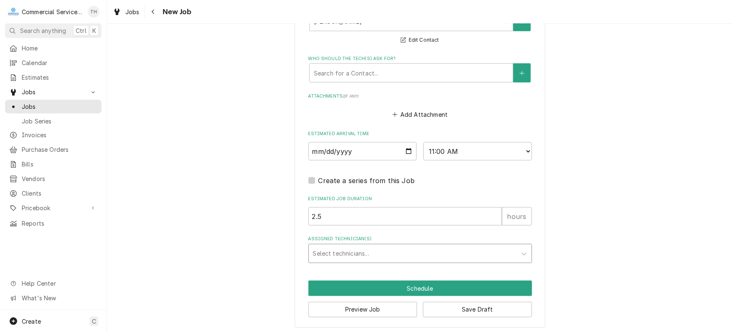
click at [340, 252] on div "Assigned Technician(s)" at bounding box center [412, 253] width 199 height 15
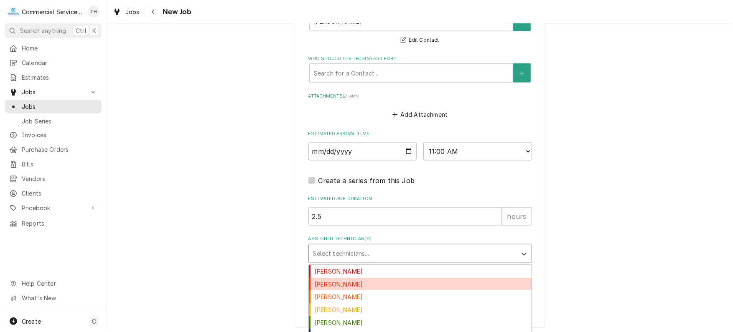
click at [348, 285] on div "[PERSON_NAME]" at bounding box center [420, 284] width 223 height 13
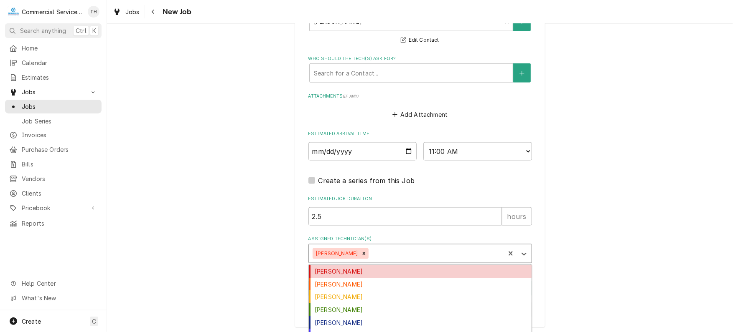
click at [371, 249] on div "Assigned Technician(s)" at bounding box center [435, 253] width 130 height 15
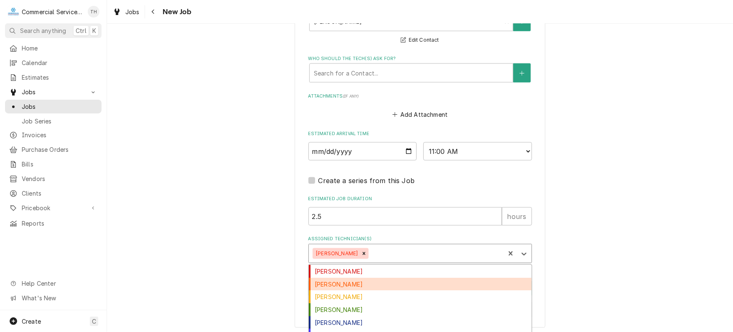
click at [368, 278] on div "[PERSON_NAME]" at bounding box center [420, 284] width 223 height 13
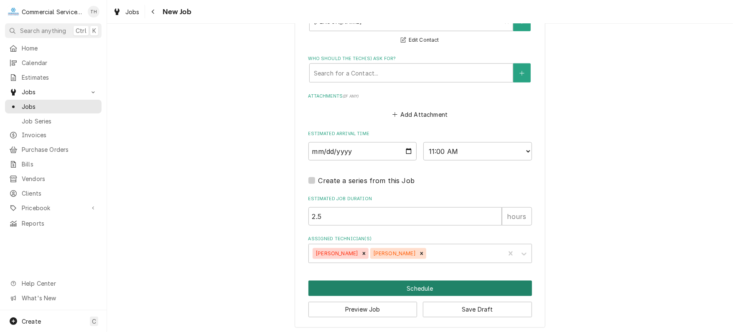
click at [406, 282] on button "Schedule" at bounding box center [419, 288] width 223 height 15
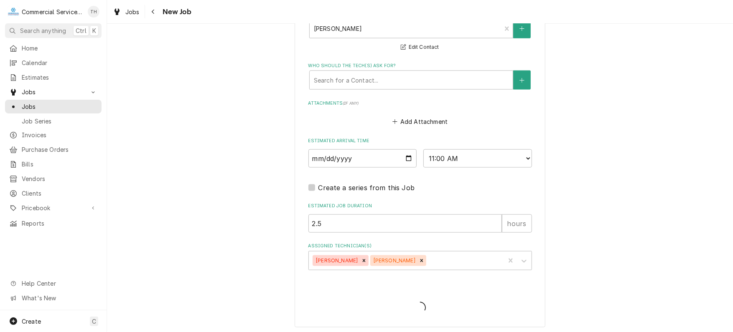
type textarea "x"
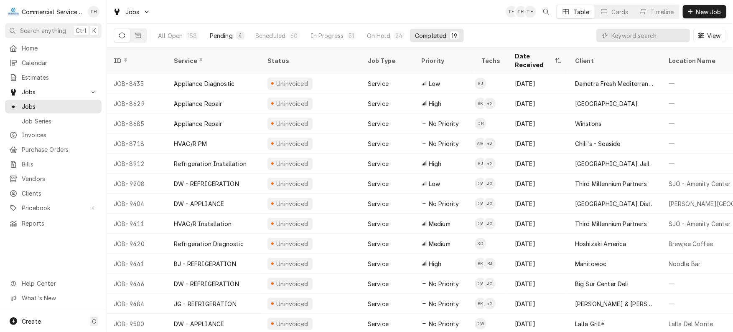
click at [219, 35] on div "Pending" at bounding box center [221, 35] width 23 height 9
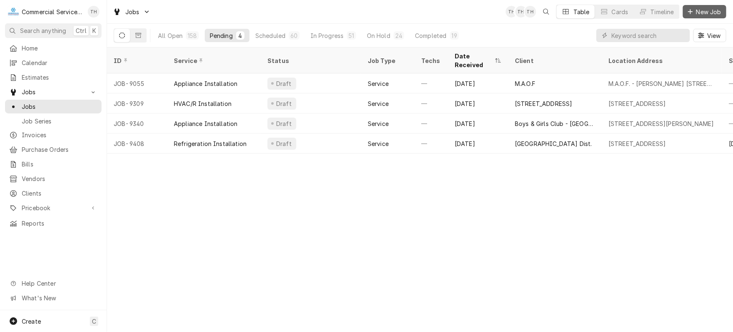
click at [711, 14] on span "New Job" at bounding box center [708, 12] width 28 height 9
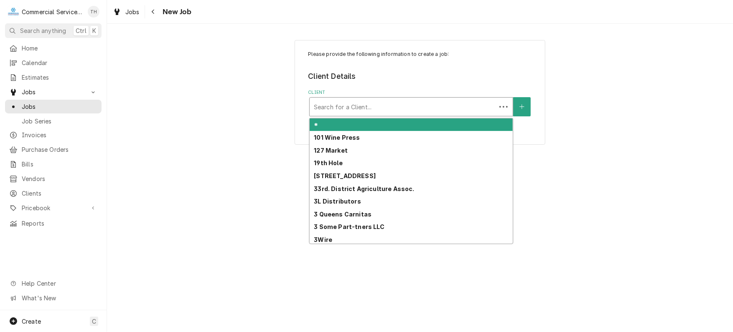
click at [402, 104] on div "Client" at bounding box center [403, 106] width 178 height 15
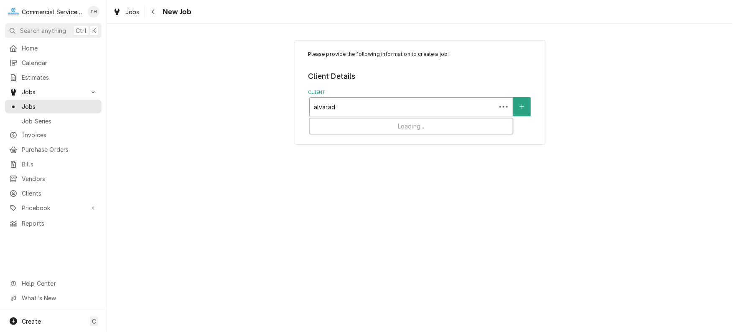
type input "[PERSON_NAME]"
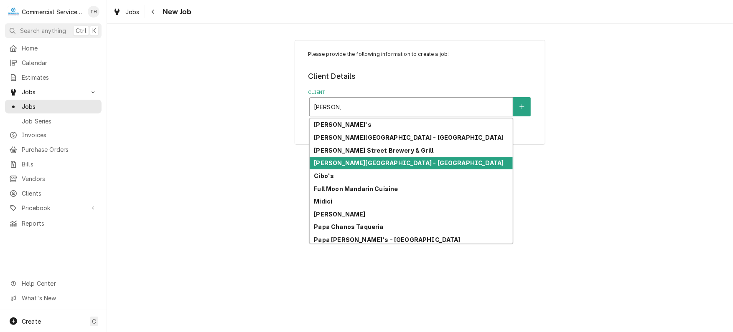
click at [403, 157] on div "[PERSON_NAME][GEOGRAPHIC_DATA] - [GEOGRAPHIC_DATA]" at bounding box center [411, 163] width 203 height 13
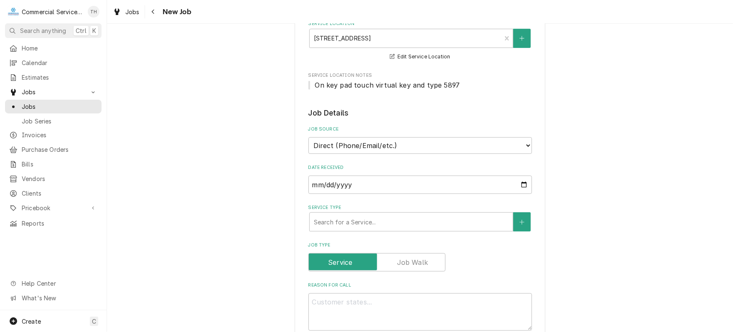
scroll to position [251, 0]
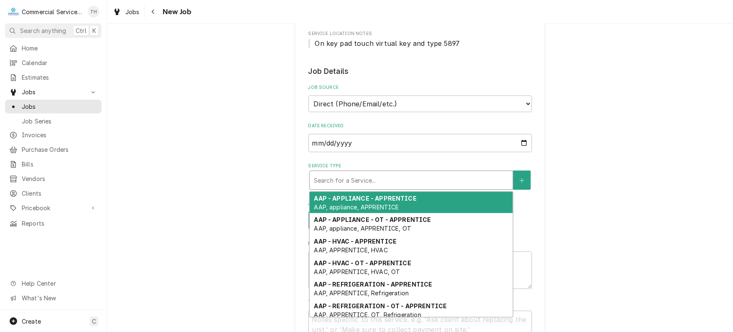
click at [400, 180] on div "Service Type" at bounding box center [411, 180] width 195 height 15
type textarea "x"
type input "d"
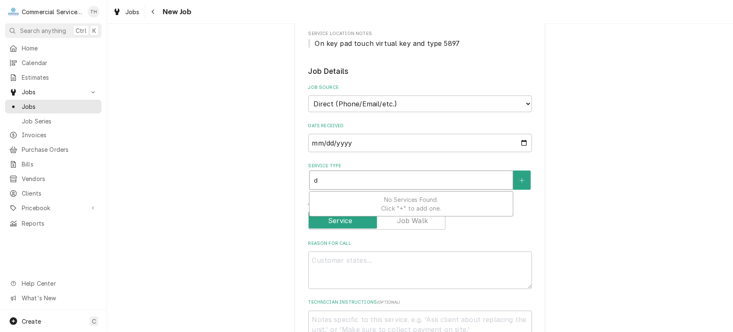
type textarea "x"
type input "dw"
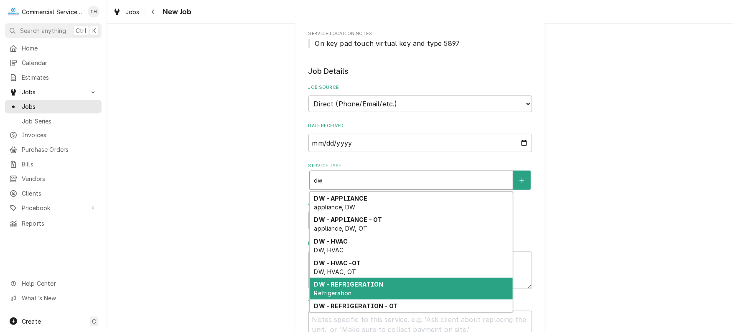
click at [384, 278] on div "DW - REFRIGERATION Refrigeration" at bounding box center [411, 289] width 203 height 22
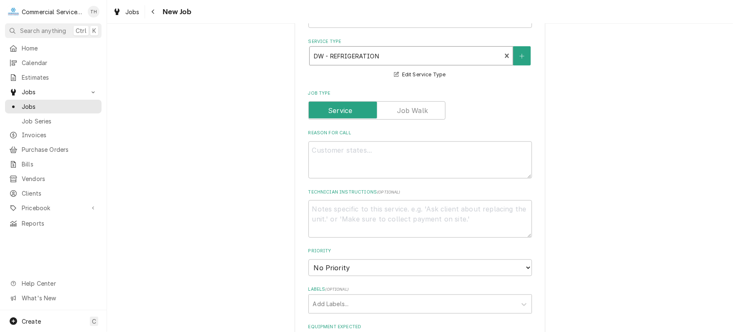
scroll to position [376, 0]
click at [341, 152] on textarea "Reason For Call" at bounding box center [419, 160] width 223 height 38
type textarea "x"
type textarea "L"
type textarea "x"
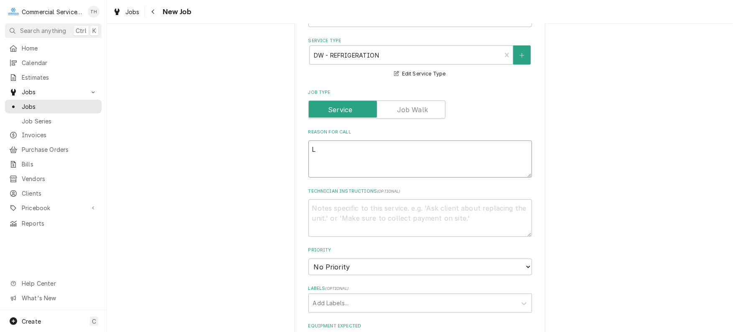
type textarea "Li"
type textarea "x"
type textarea "[PERSON_NAME]"
type textarea "x"
type textarea "Line"
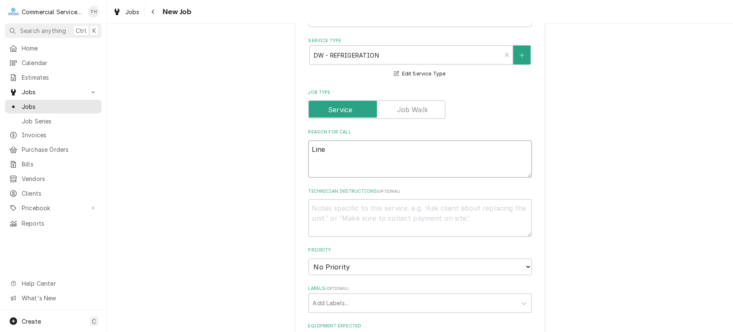
type textarea "x"
type textarea "Line"
type textarea "x"
type textarea "Line c"
type textarea "x"
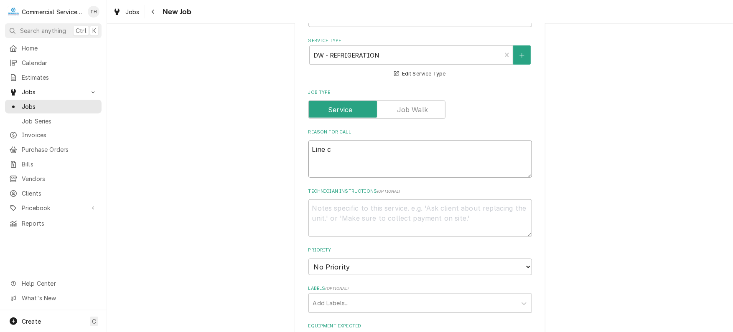
type textarea "Line co"
type textarea "x"
type textarea "Line coo"
type textarea "x"
type textarea "Line cool"
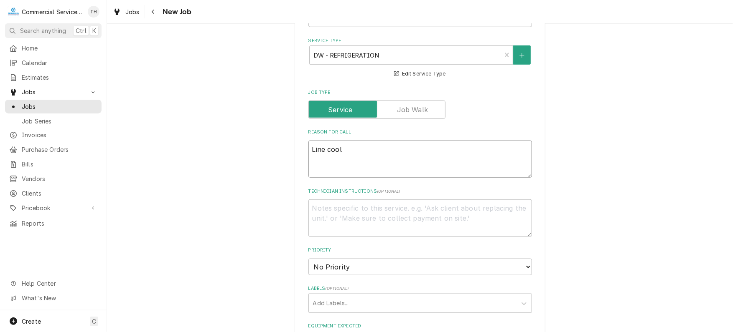
type textarea "x"
type textarea "Line coole"
type textarea "x"
type textarea "Line cooler"
type textarea "x"
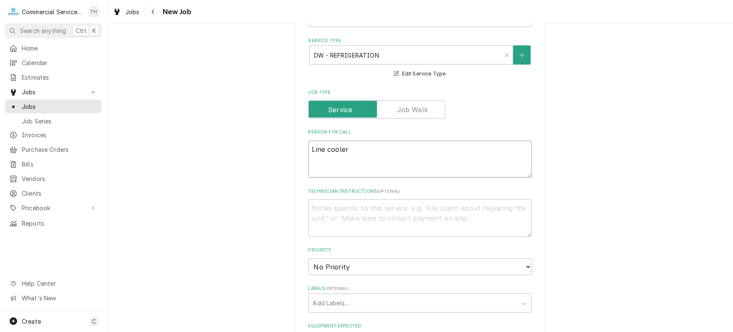
type textarea "Line cooler"
type textarea "x"
type textarea "Line cooler -"
type textarea "x"
type textarea "Line cooler -"
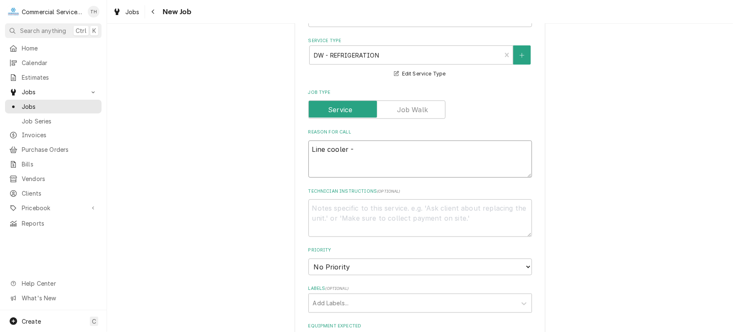
type textarea "x"
type textarea "Line cooler - r"
type textarea "x"
type textarea "Line cooler - re"
type textarea "x"
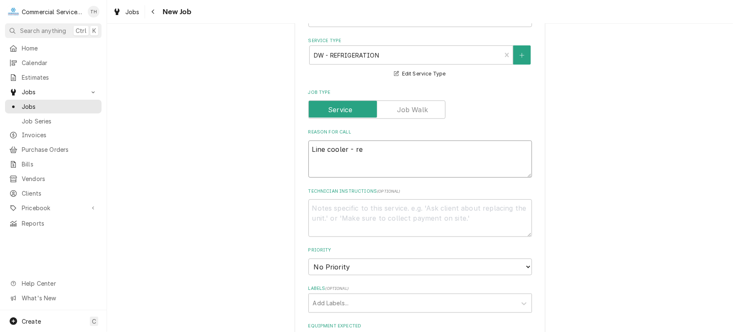
type textarea "Line cooler - res"
type textarea "x"
type textarea "Line cooler - rese"
type textarea "x"
type textarea "Line cooler - resea"
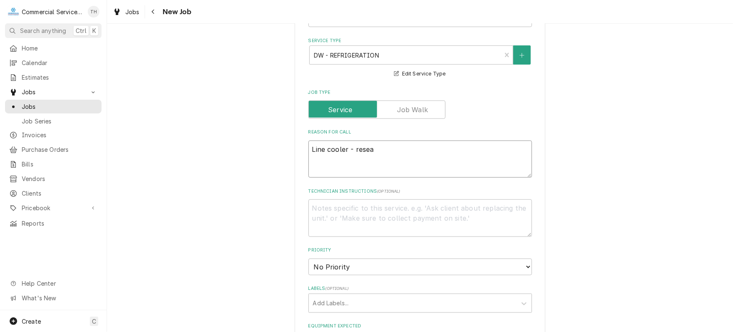
type textarea "x"
type textarea "Line cooler - reseal"
type textarea "x"
type textarea "Line cooler - reseal"
type textarea "x"
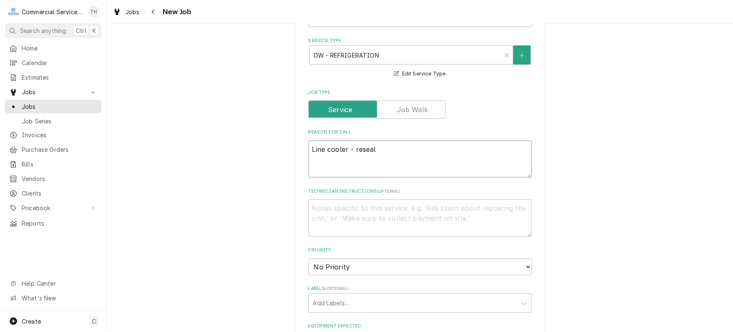
type textarea "Line cooler - reseal a"
type textarea "x"
type textarea "Line cooler - reseal ar"
type textarea "x"
type textarea "Line cooler - reseal aro"
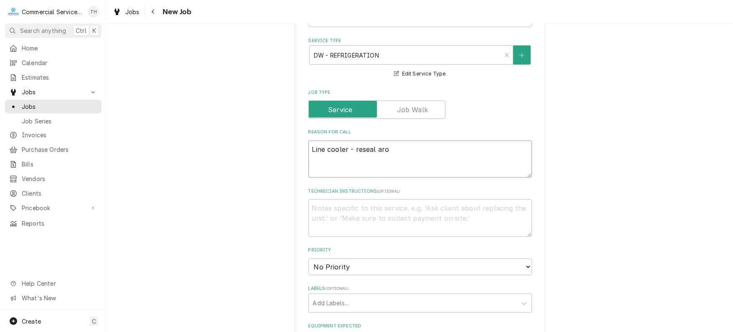
type textarea "x"
type textarea "Line cooler - reseal arou"
type textarea "x"
type textarea "Line cooler - reseal aroun"
type textarea "x"
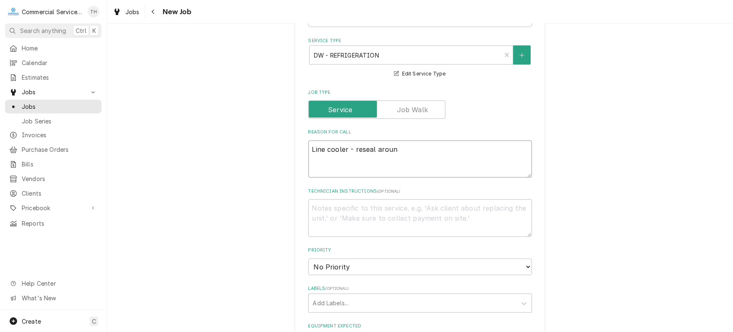
type textarea "Line cooler - reseal around"
type textarea "x"
type textarea "Line cooler - reseal around"
type textarea "x"
type textarea "Line cooler - reseal around d"
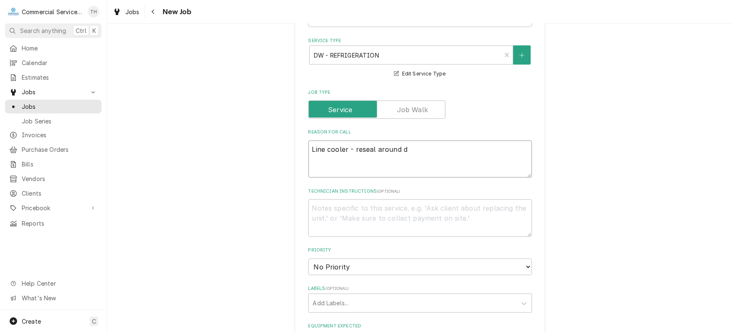
type textarea "x"
type textarea "Line cooler - reseal around dr"
type textarea "x"
type textarea "Line cooler - reseal around dra"
type textarea "x"
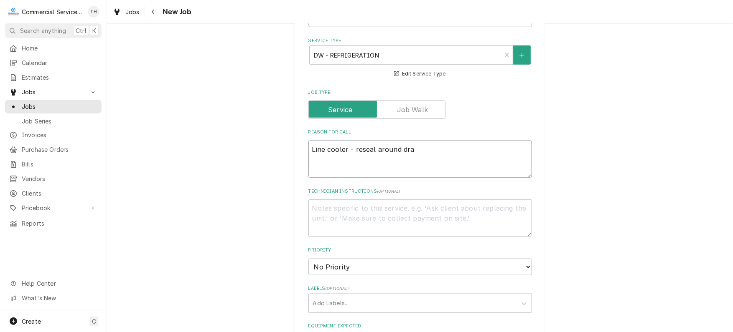
type textarea "Line cooler - reseal around drai"
type textarea "x"
type textarea "Line cooler - reseal around drain"
type textarea "x"
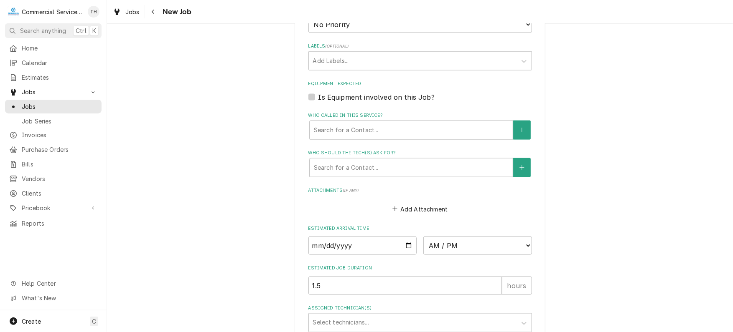
scroll to position [668, 0]
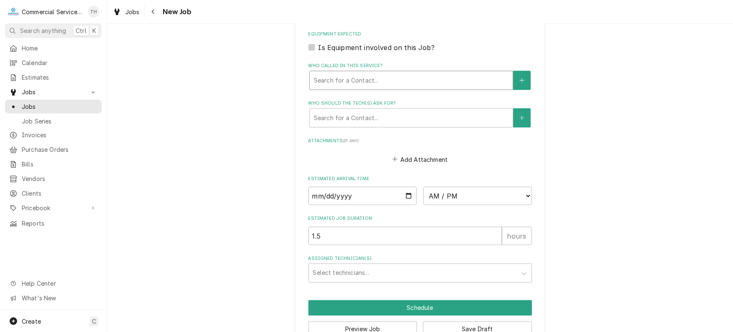
type textarea "Line cooler - reseal around drain"
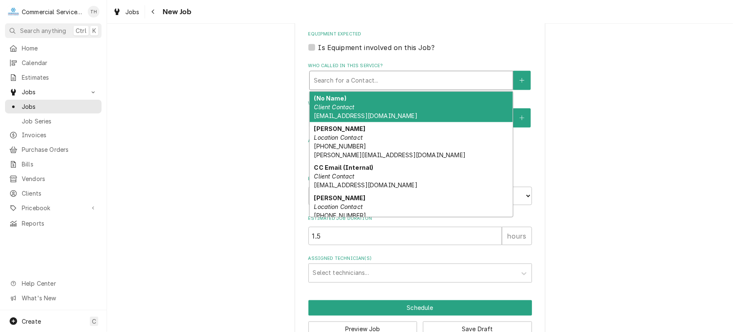
click at [390, 79] on div "Who called in this service?" at bounding box center [411, 80] width 195 height 15
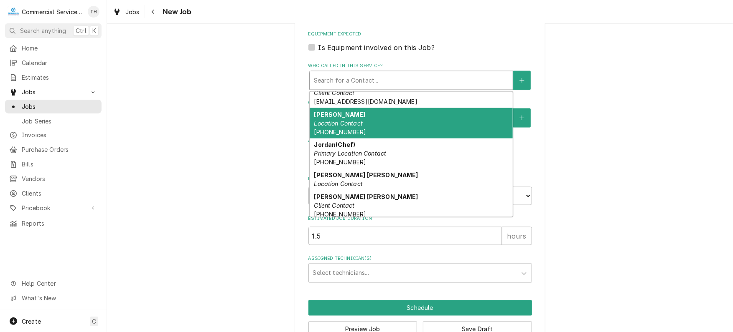
scroll to position [147, 0]
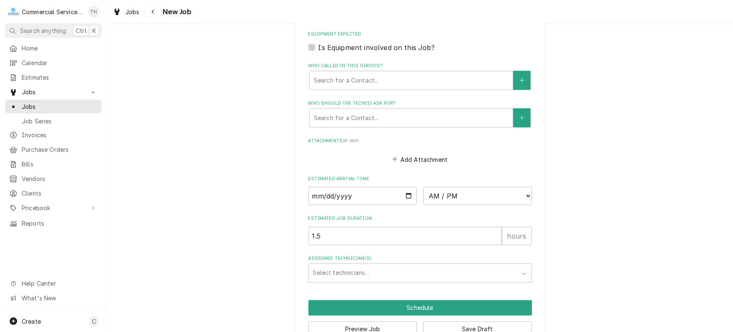
click at [405, 194] on input "Date" at bounding box center [362, 196] width 109 height 18
type textarea "x"
type input "[DATE]"
type textarea "x"
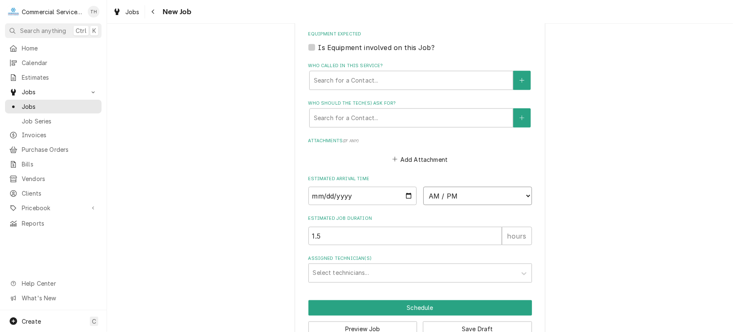
click at [523, 194] on select "AM / PM 6:00 AM 6:15 AM 6:30 AM 6:45 AM 7:00 AM 7:15 AM 7:30 AM 7:45 AM 8:00 AM…" at bounding box center [477, 196] width 109 height 18
select select "09:00:00"
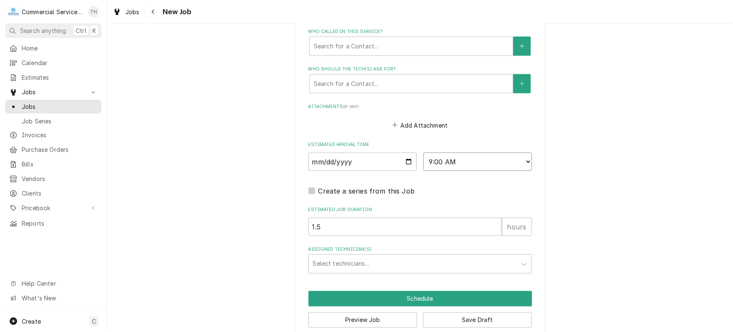
scroll to position [713, 0]
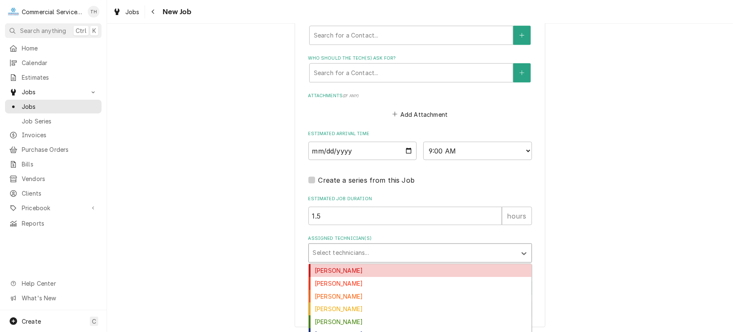
click at [368, 249] on div "Assigned Technician(s)" at bounding box center [412, 253] width 199 height 15
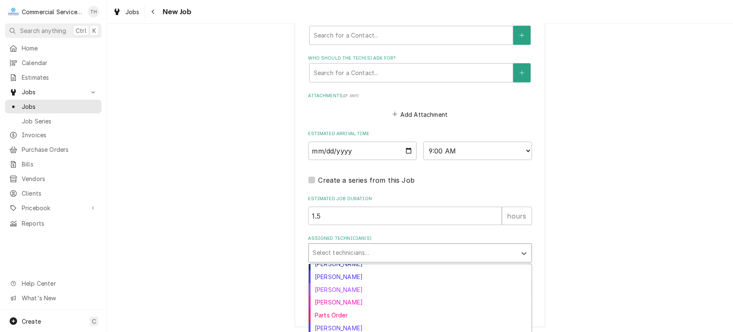
scroll to position [71, 0]
click at [374, 266] on div "[PERSON_NAME]" at bounding box center [420, 264] width 223 height 13
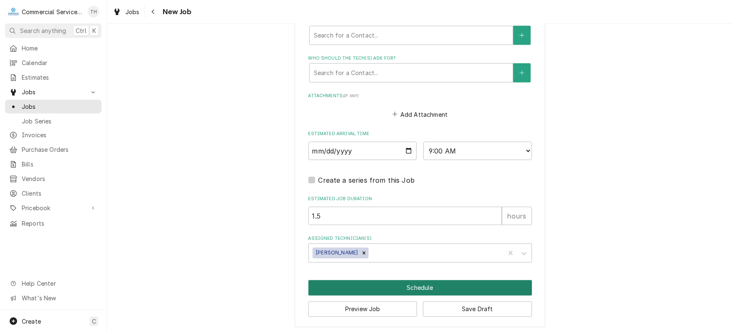
click at [385, 281] on button "Schedule" at bounding box center [419, 288] width 223 height 15
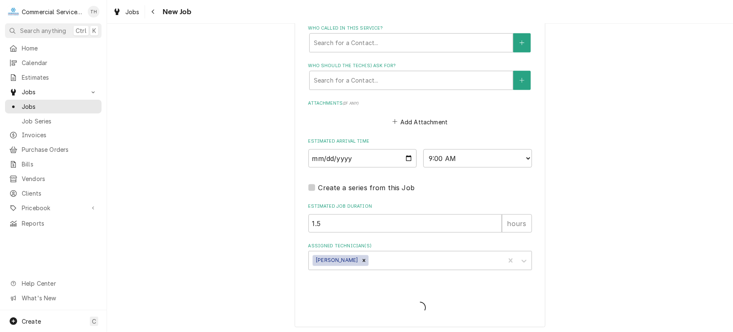
type textarea "x"
